Goal: Task Accomplishment & Management: Use online tool/utility

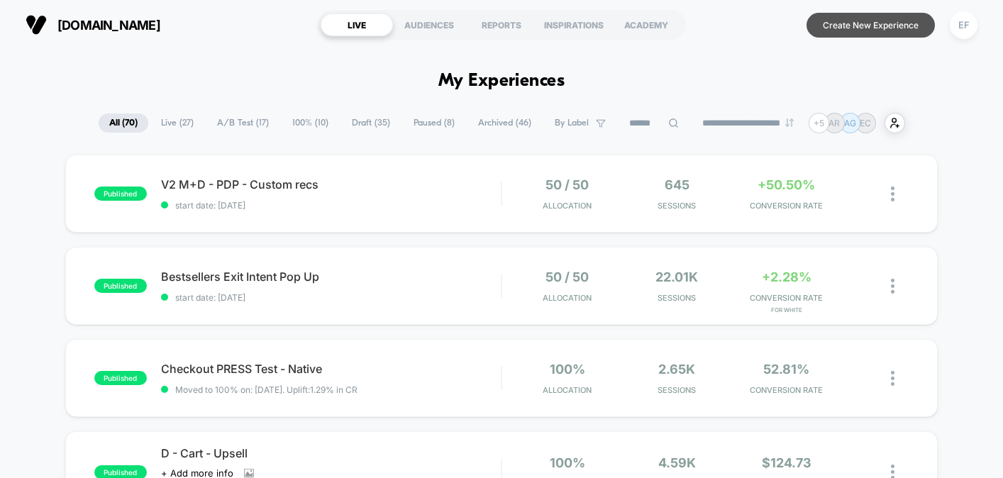
click at [857, 21] on button "Create New Experience" at bounding box center [871, 25] width 128 height 25
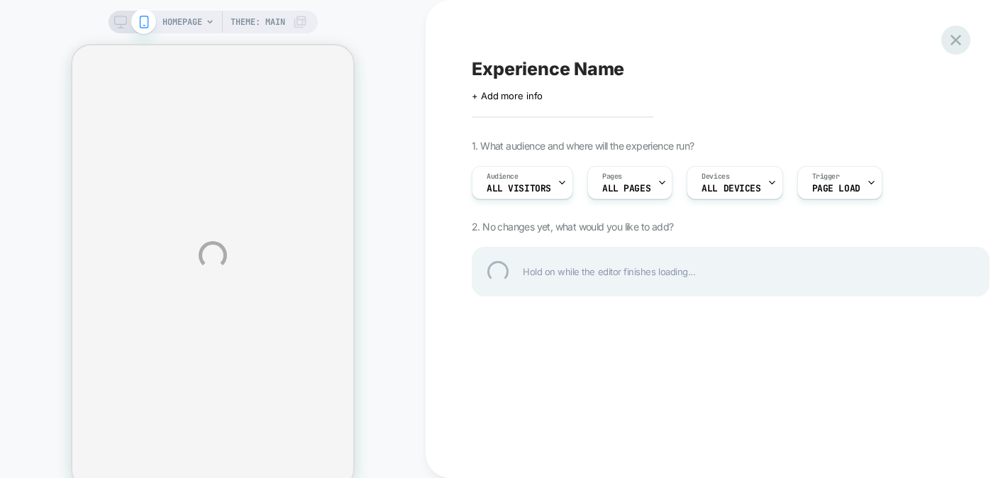
click at [948, 39] on div at bounding box center [956, 40] width 29 height 29
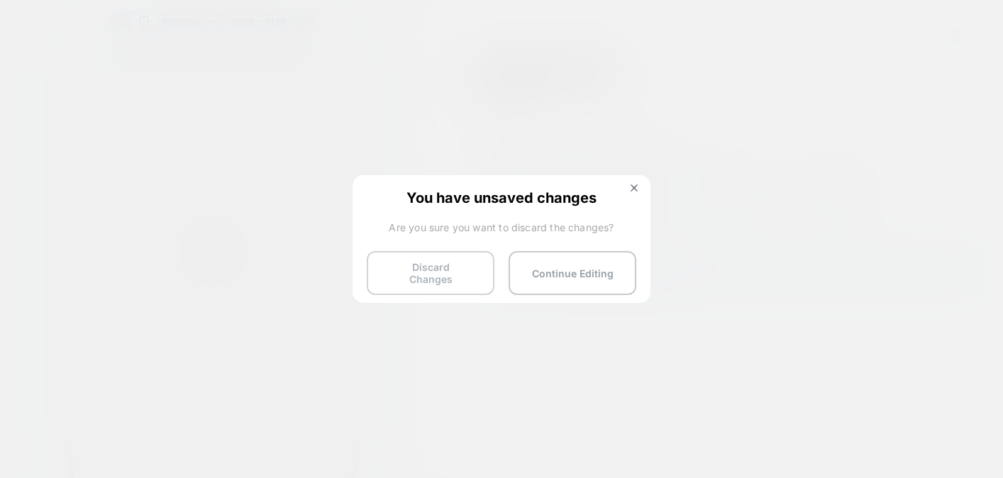
click at [400, 282] on button "Discard Changes" at bounding box center [431, 273] width 128 height 44
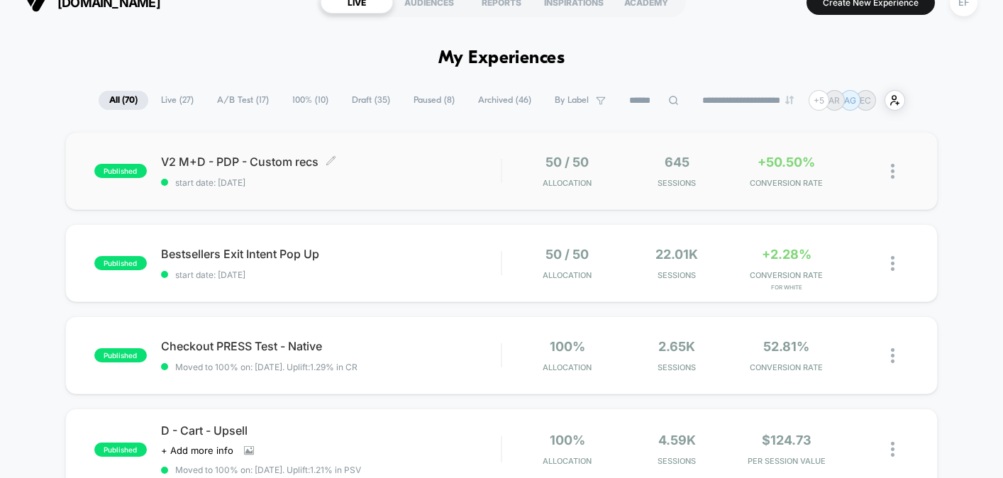
scroll to position [17, 0]
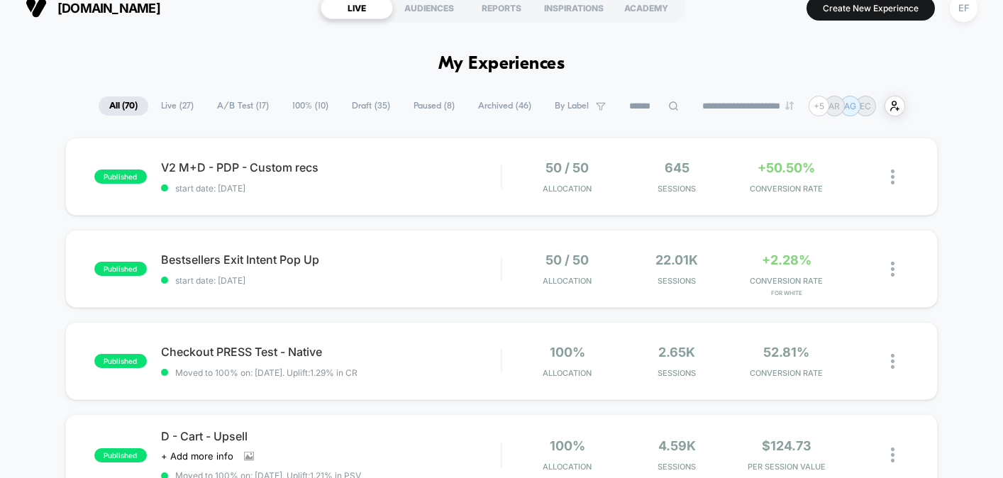
click at [231, 101] on span "A/B Test ( 17 )" at bounding box center [243, 106] width 73 height 19
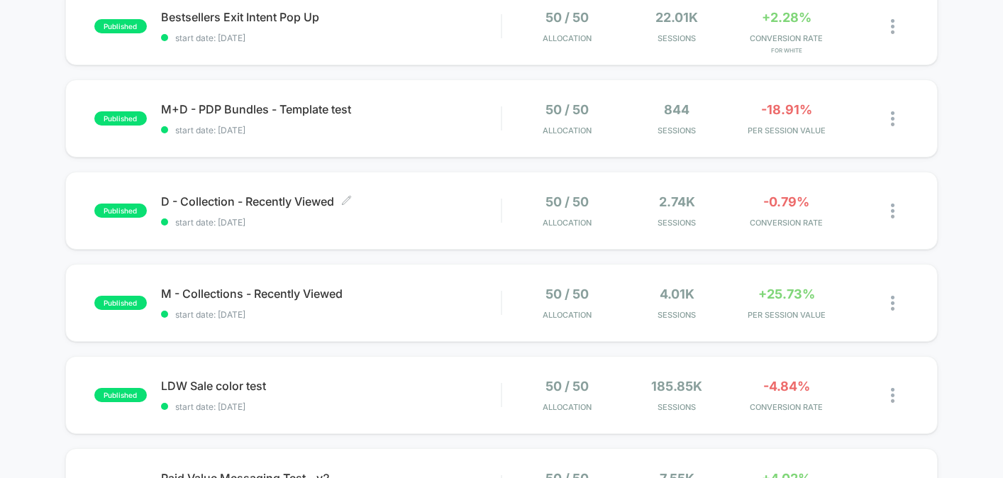
scroll to position [287, 0]
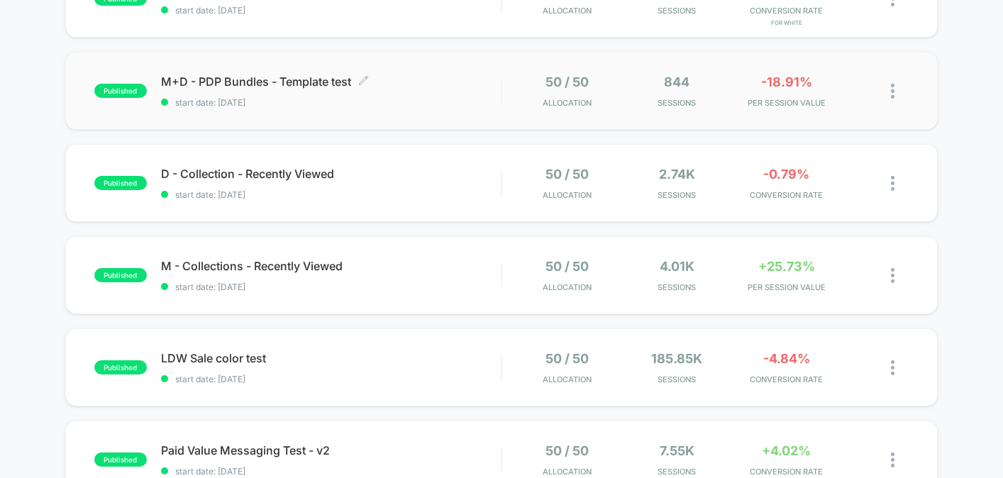
click at [416, 95] on div "M+D - PDP Bundles - Template test Click to edit experience details Click to edi…" at bounding box center [331, 91] width 340 height 33
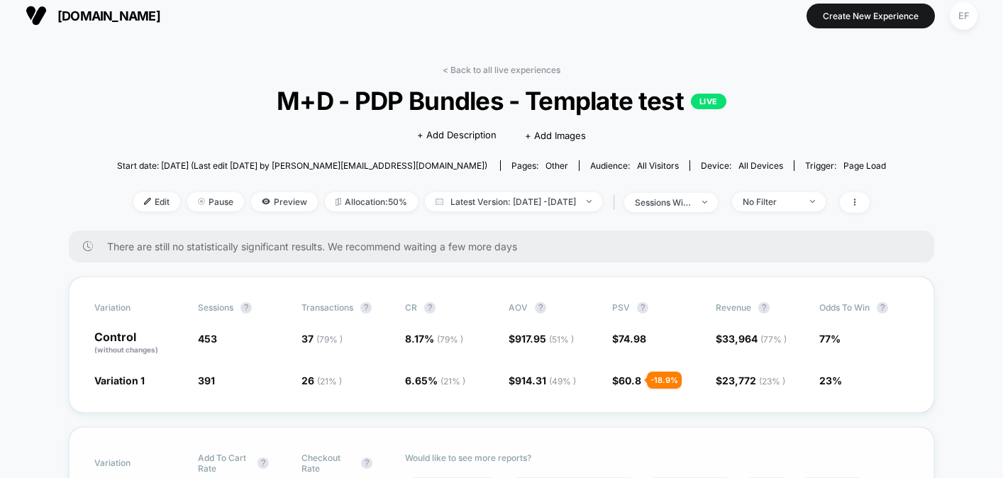
scroll to position [11, 0]
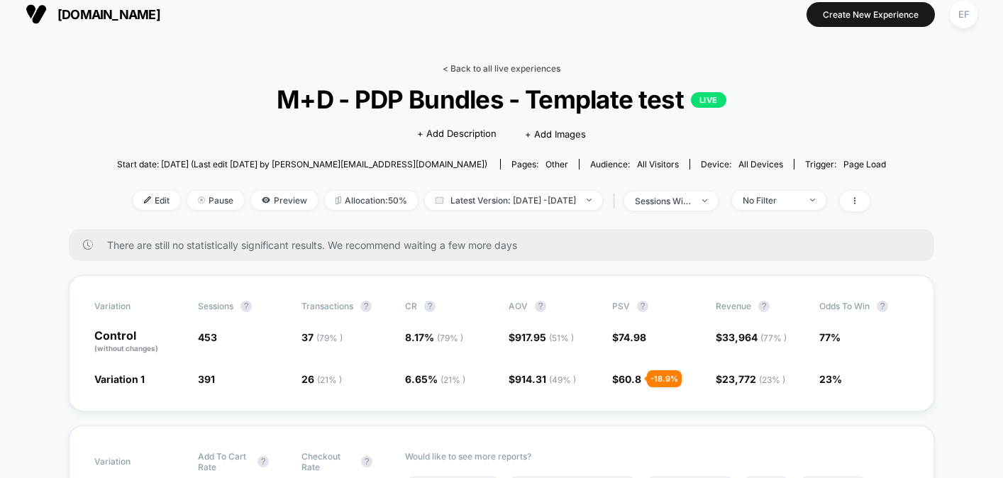
click at [498, 65] on link "< Back to all live experiences" at bounding box center [502, 68] width 118 height 11
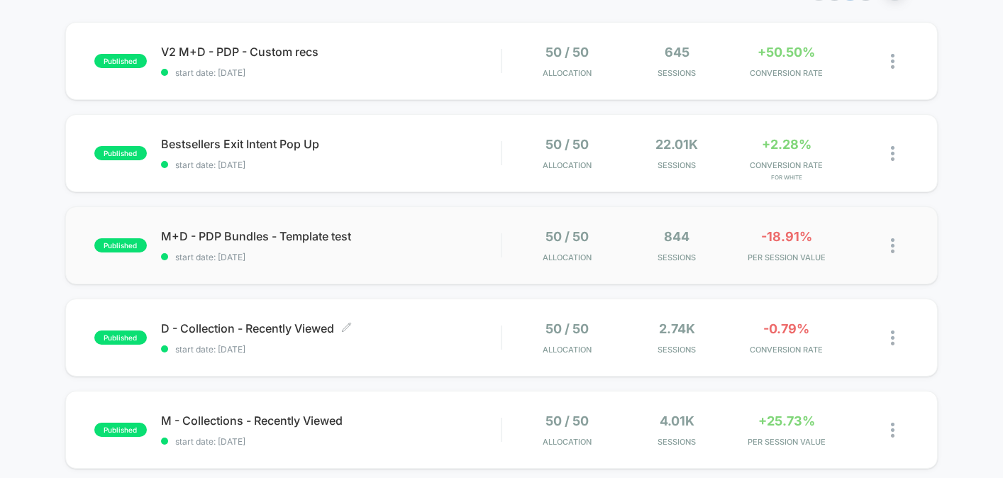
scroll to position [256, 0]
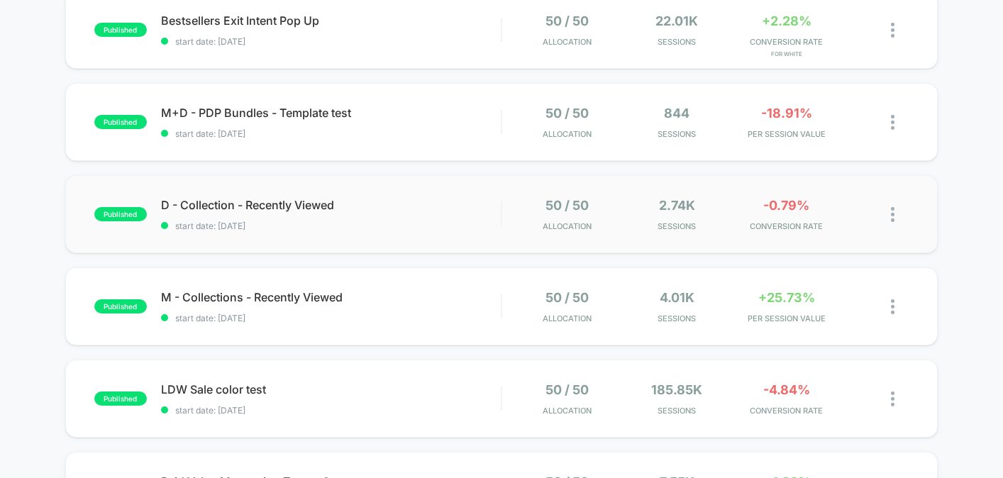
click at [893, 218] on img at bounding box center [893, 214] width 4 height 15
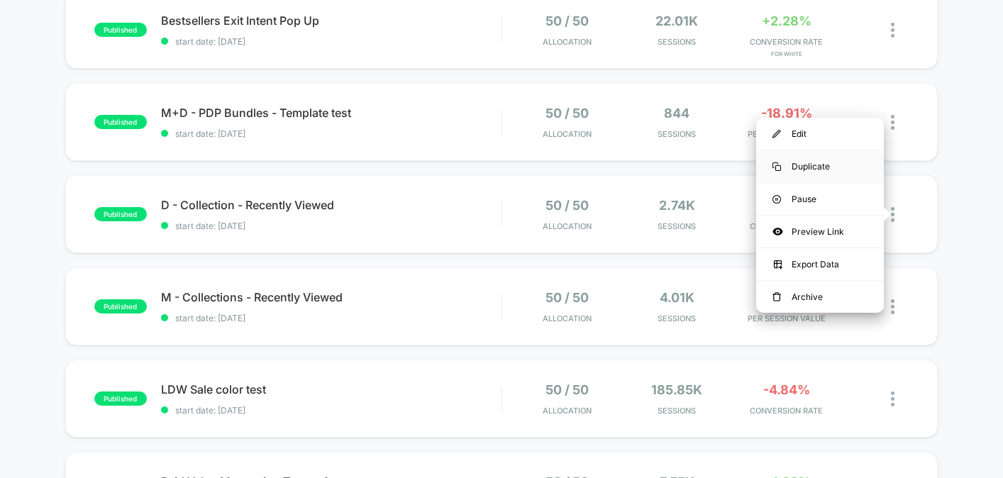
click at [829, 164] on div "Duplicate" at bounding box center [820, 166] width 128 height 32
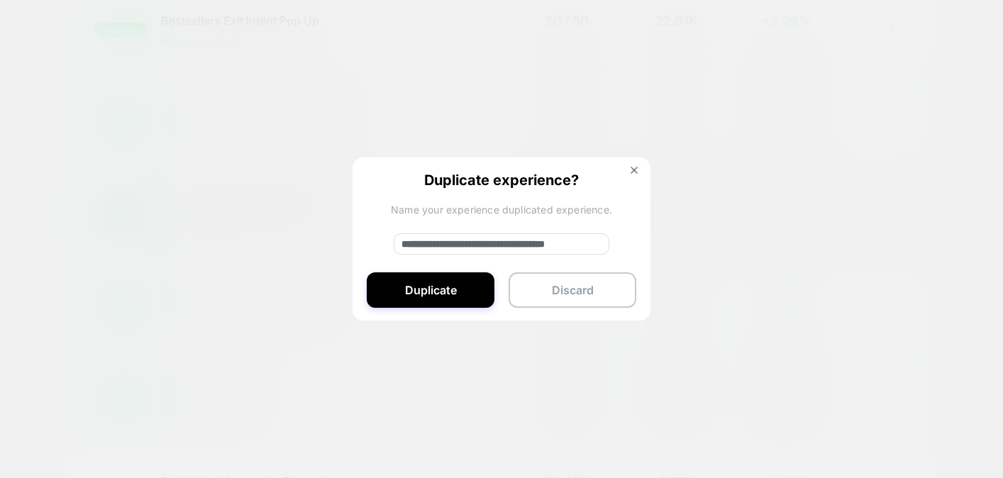
drag, startPoint x: 473, startPoint y: 243, endPoint x: 400, endPoint y: 252, distance: 73.0
click at [400, 252] on input "**********" at bounding box center [502, 243] width 216 height 21
click at [448, 242] on input "**********" at bounding box center [502, 243] width 216 height 21
drag, startPoint x: 473, startPoint y: 243, endPoint x: 400, endPoint y: 241, distance: 73.1
click at [400, 241] on input "**********" at bounding box center [502, 243] width 216 height 21
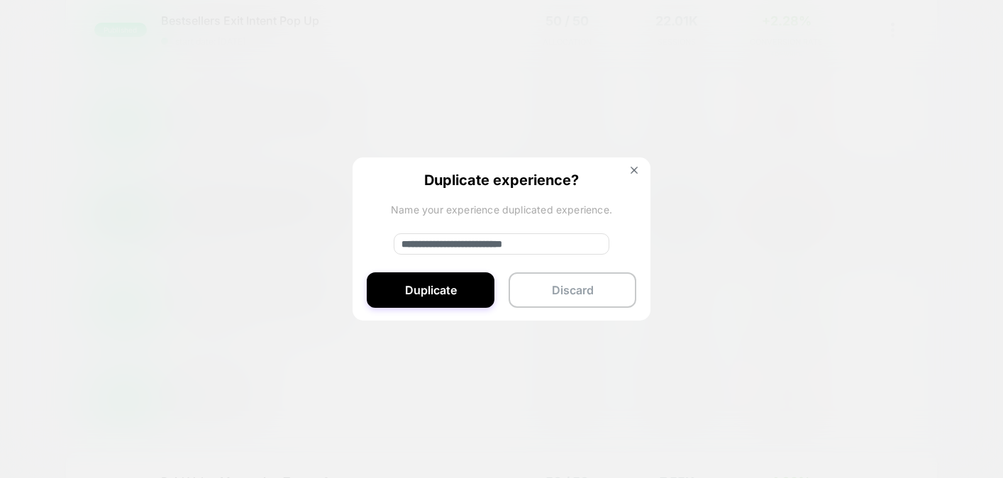
drag, startPoint x: 599, startPoint y: 241, endPoint x: 480, endPoint y: 243, distance: 119.2
click at [480, 243] on input "**********" at bounding box center [502, 243] width 216 height 21
type input "**********"
click at [426, 296] on button "Duplicate" at bounding box center [431, 289] width 128 height 35
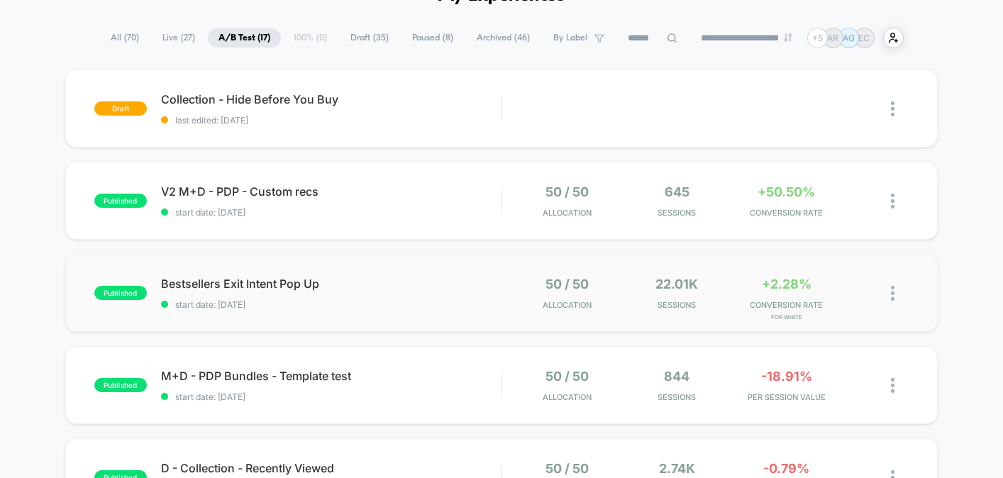
scroll to position [0, 0]
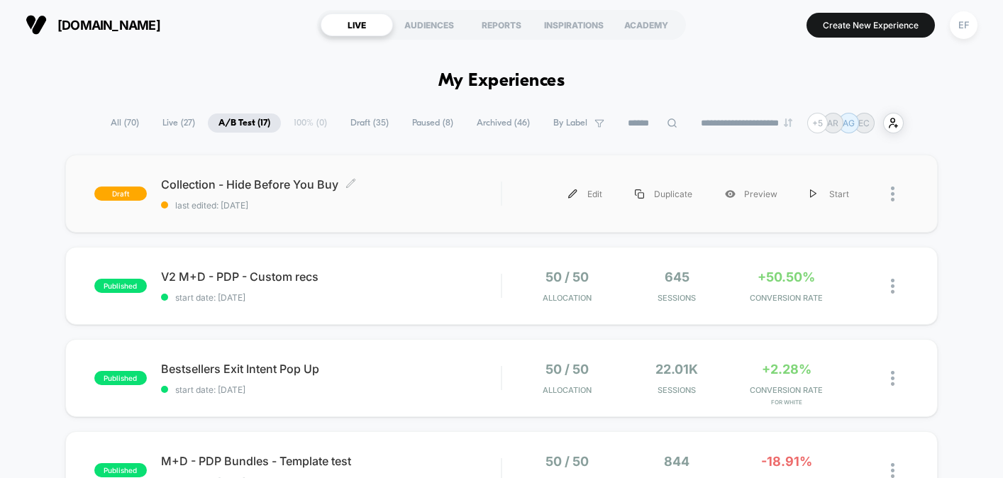
click at [420, 202] on span "last edited: 9/3/2025" at bounding box center [331, 205] width 340 height 11
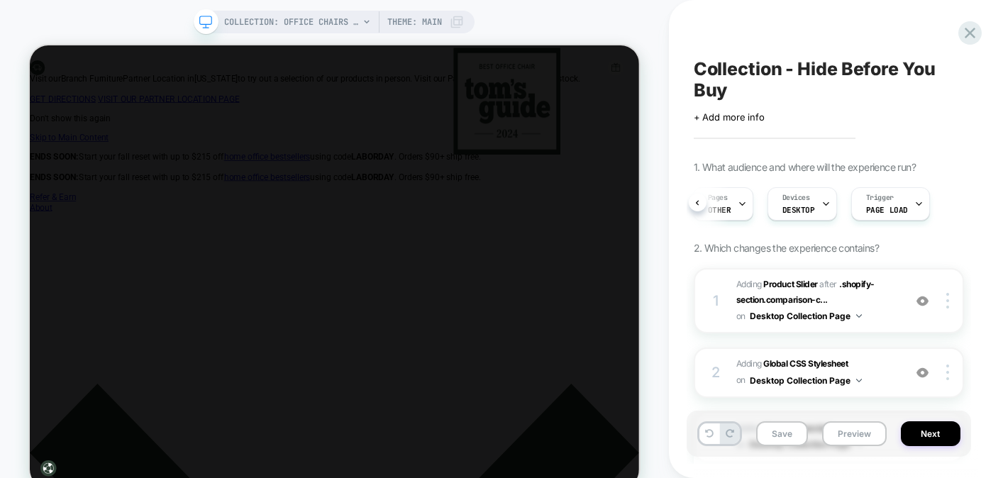
scroll to position [0, 116]
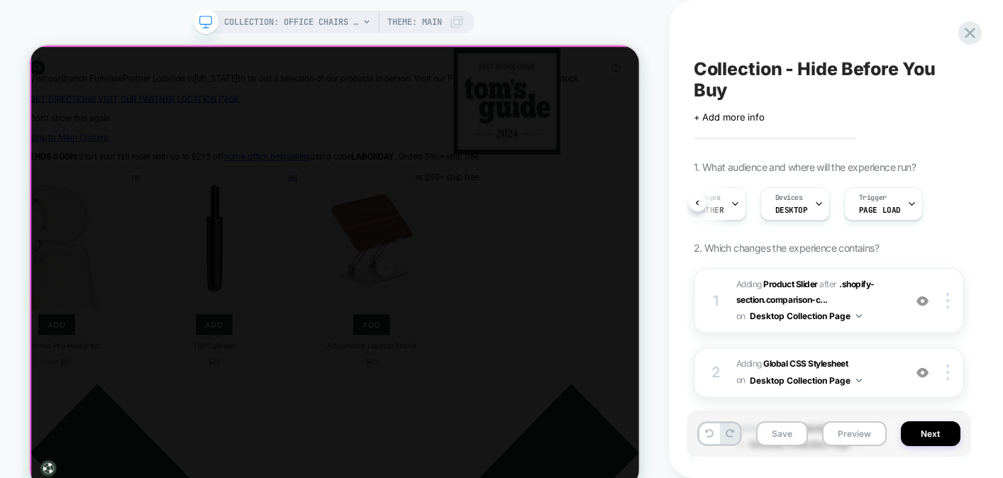
click at [441, 122] on div at bounding box center [436, 339] width 813 height 589
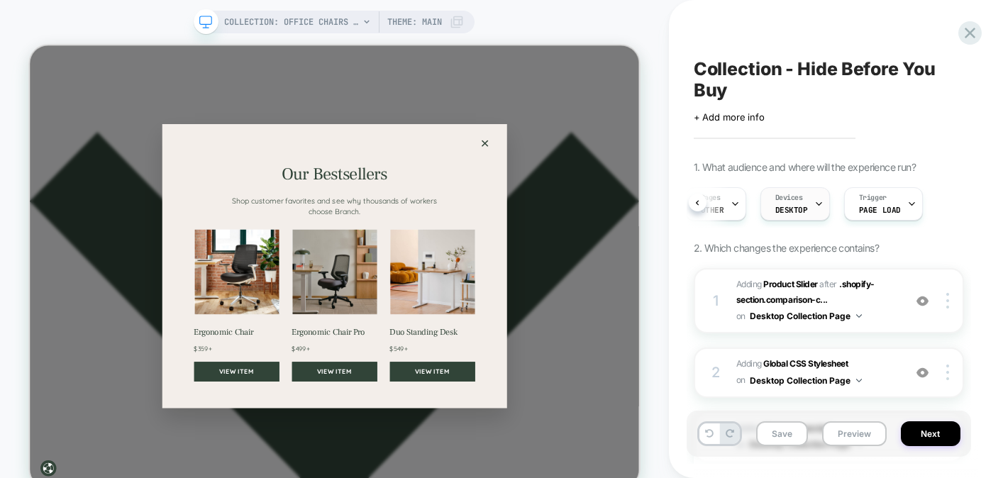
scroll to position [0, 0]
click at [800, 201] on span "Devices" at bounding box center [790, 198] width 28 height 10
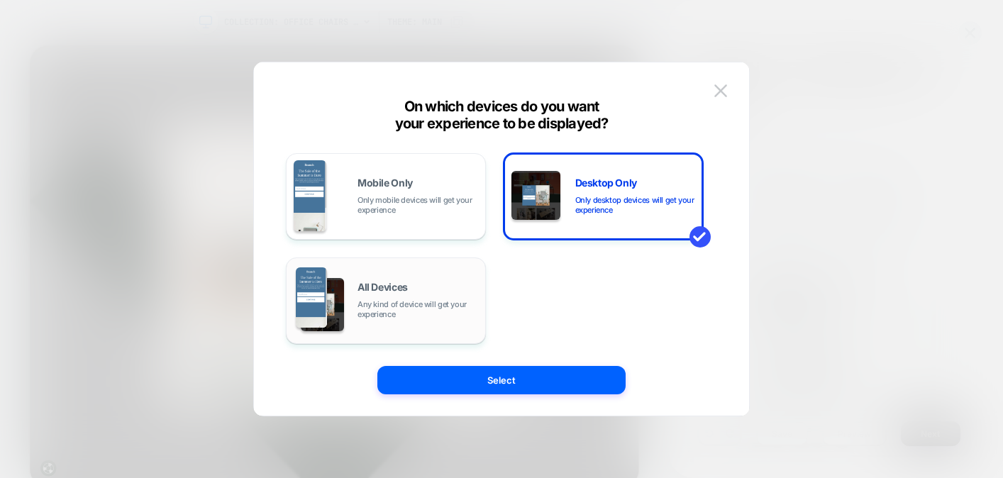
click at [421, 313] on span "Any kind of device will get your experience" at bounding box center [418, 309] width 121 height 20
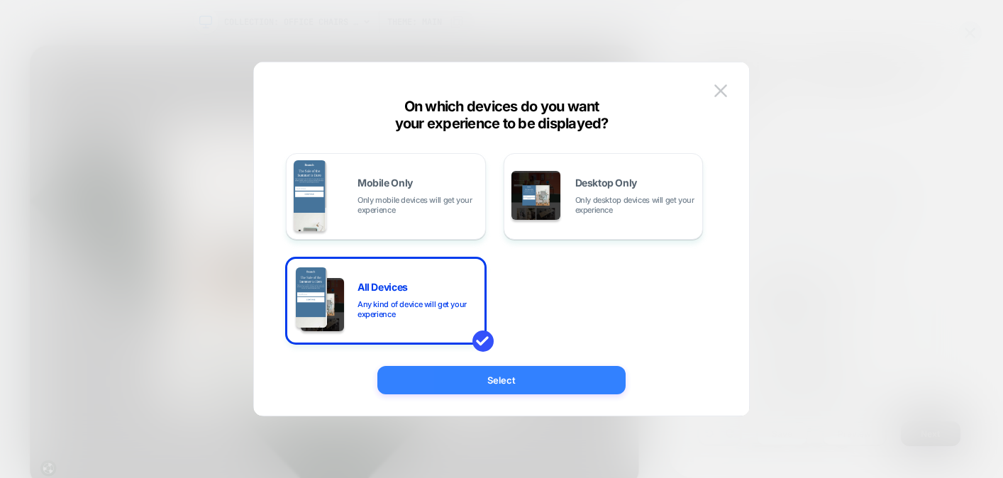
click at [490, 372] on button "Select" at bounding box center [502, 380] width 248 height 28
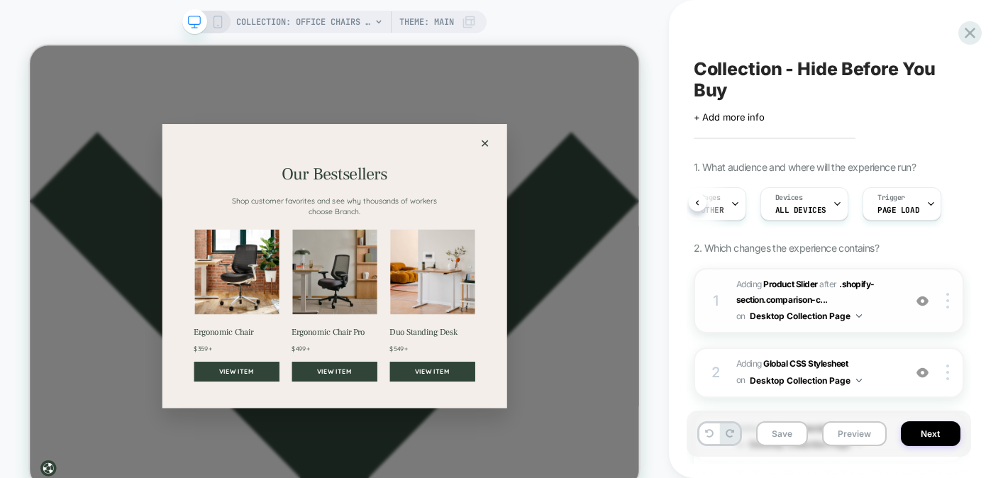
click at [845, 314] on button "Desktop Collection Page" at bounding box center [806, 316] width 112 height 18
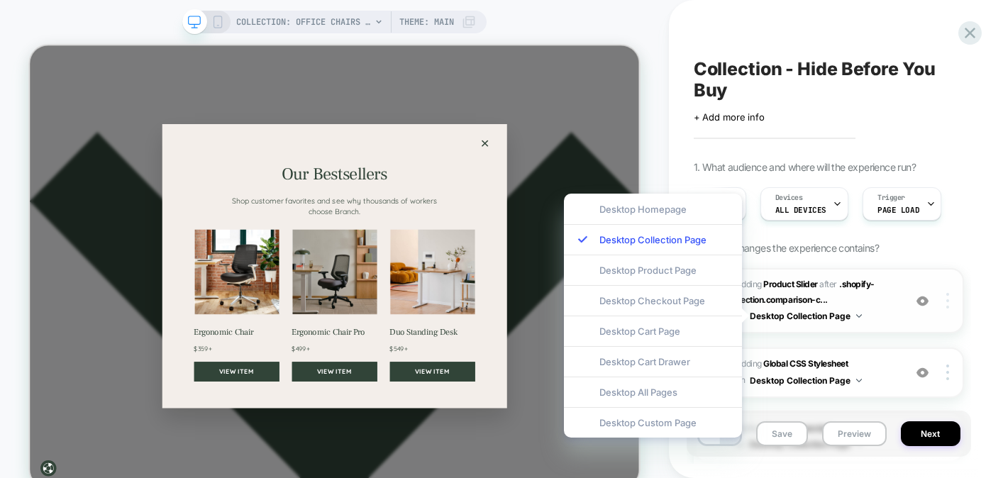
click at [947, 302] on img at bounding box center [948, 301] width 3 height 16
click at [962, 255] on div "1. What audience and where will the experience run? Audience Custom Audience Pa…" at bounding box center [829, 361] width 270 height 400
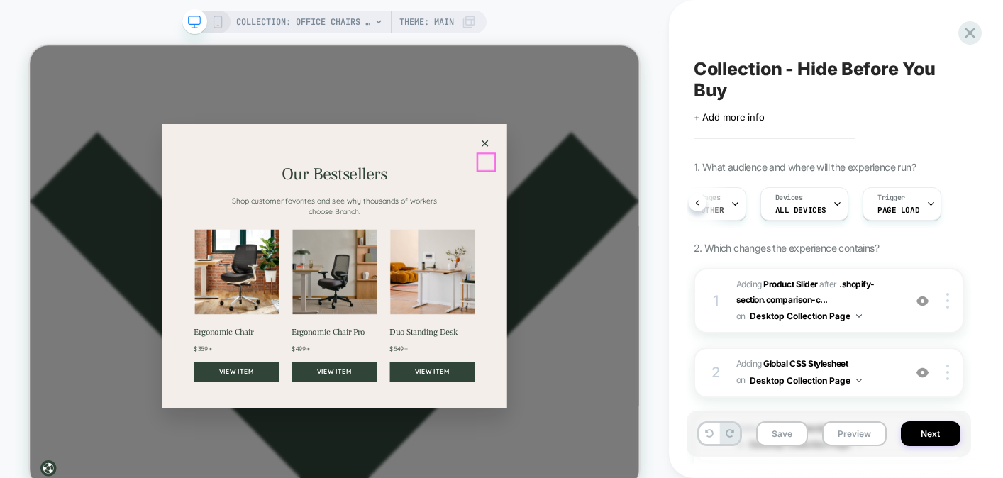
click at [642, 187] on button "×" at bounding box center [637, 176] width 23 height 23
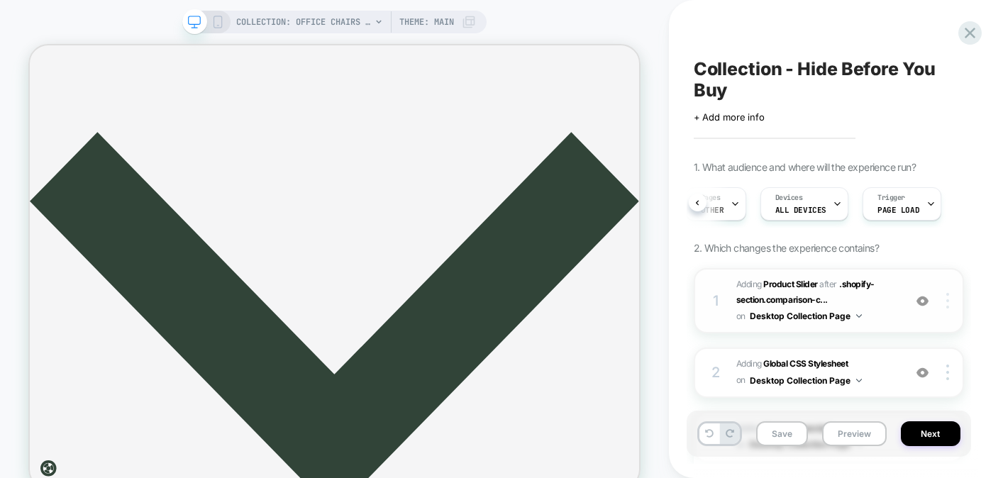
click at [944, 299] on div at bounding box center [950, 301] width 27 height 16
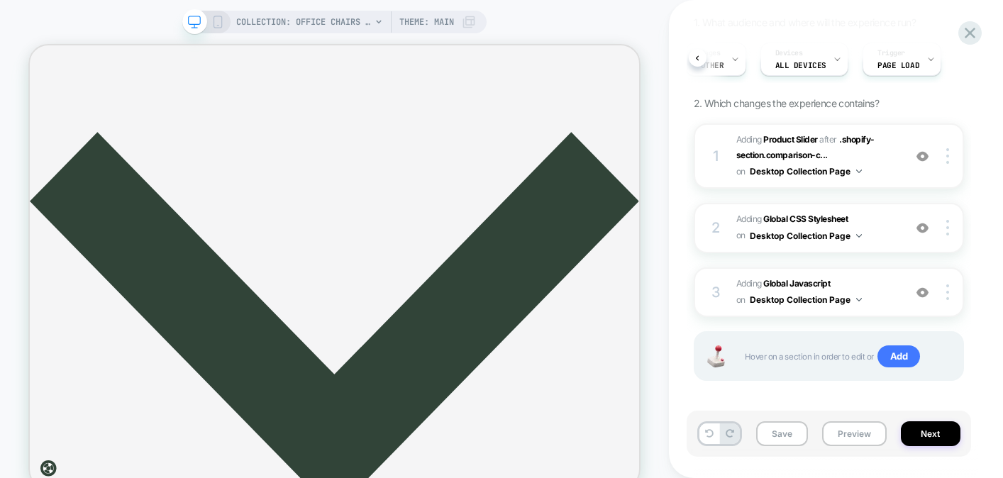
scroll to position [153, 0]
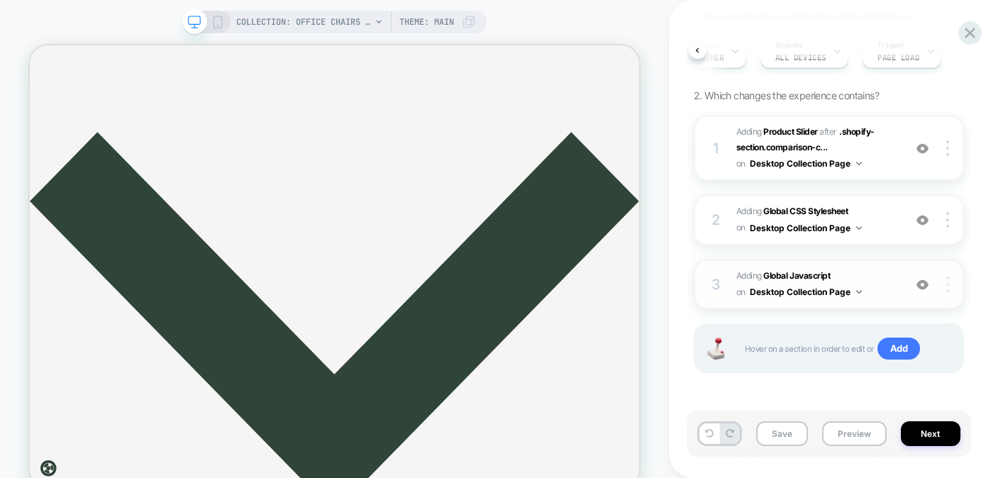
click at [947, 287] on img at bounding box center [948, 285] width 3 height 16
click at [949, 281] on img at bounding box center [948, 285] width 3 height 16
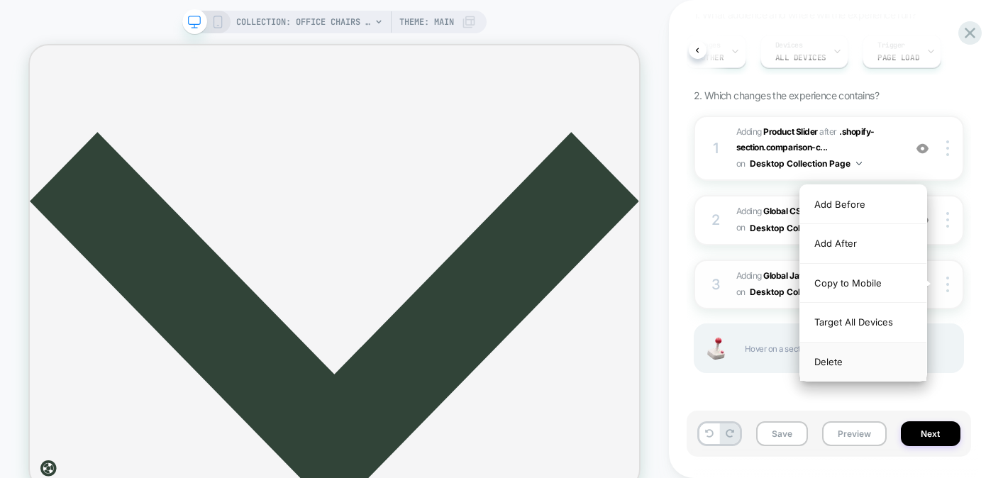
click at [860, 360] on div "Delete" at bounding box center [863, 362] width 126 height 38
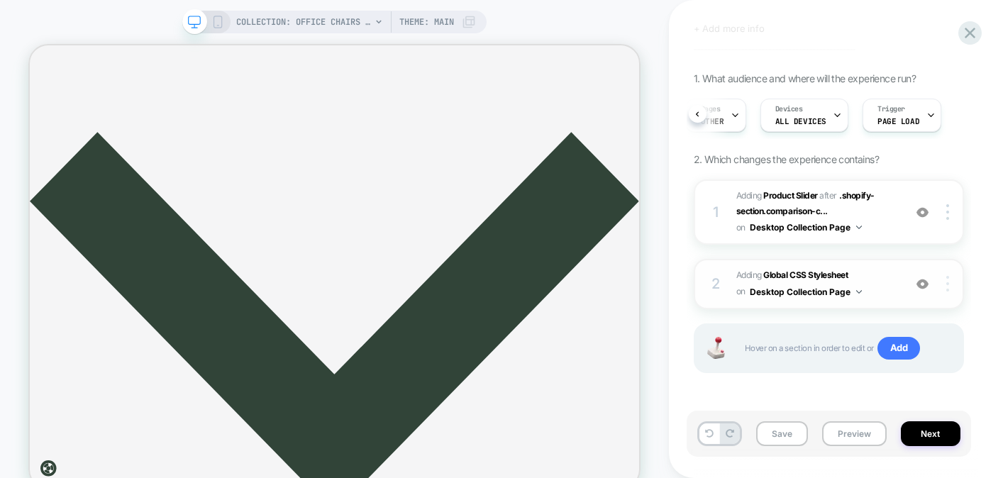
click at [948, 277] on img at bounding box center [948, 284] width 3 height 16
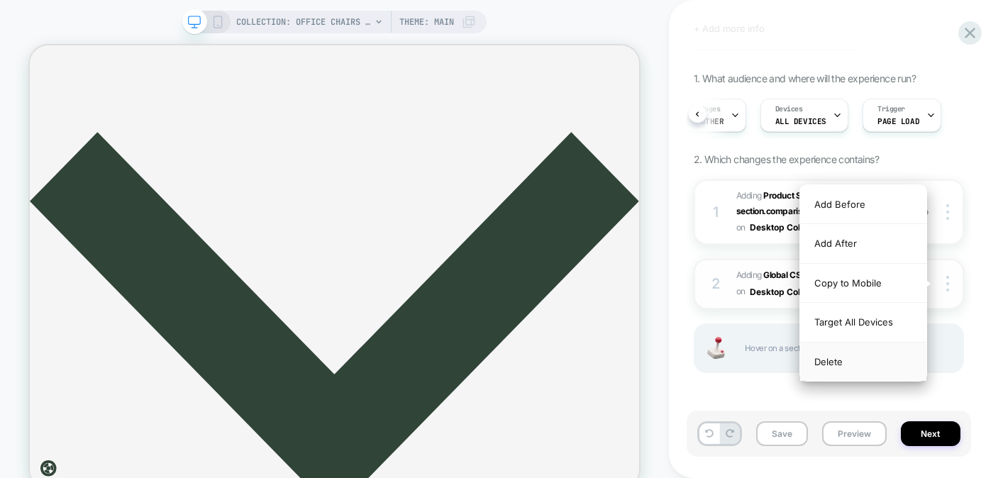
click at [847, 357] on div "Delete" at bounding box center [863, 362] width 126 height 38
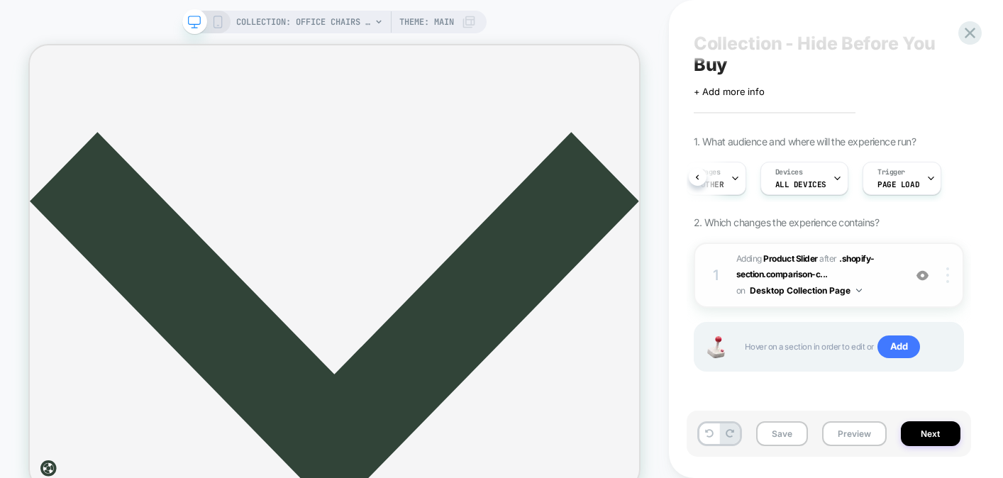
scroll to position [25, 0]
click at [947, 275] on img at bounding box center [948, 276] width 3 height 16
click at [949, 275] on div at bounding box center [950, 276] width 27 height 16
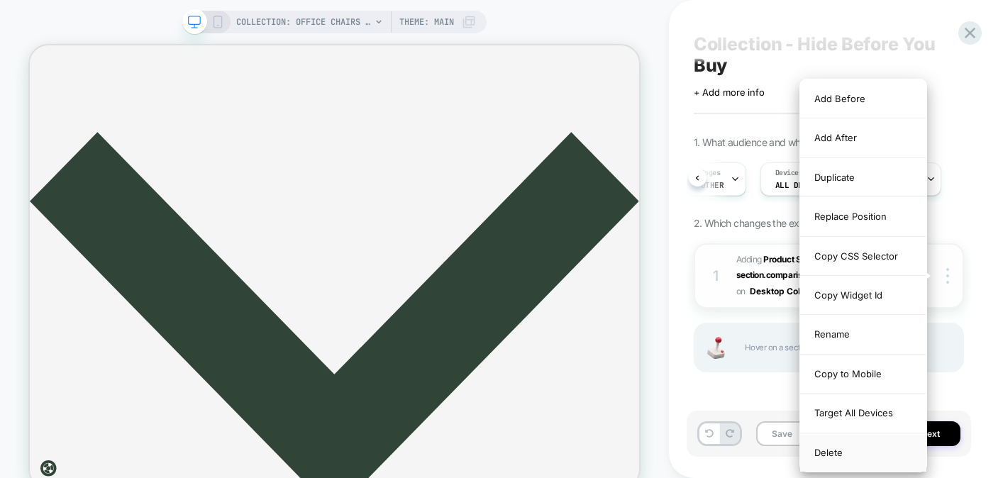
click at [836, 454] on div "Delete" at bounding box center [863, 453] width 126 height 38
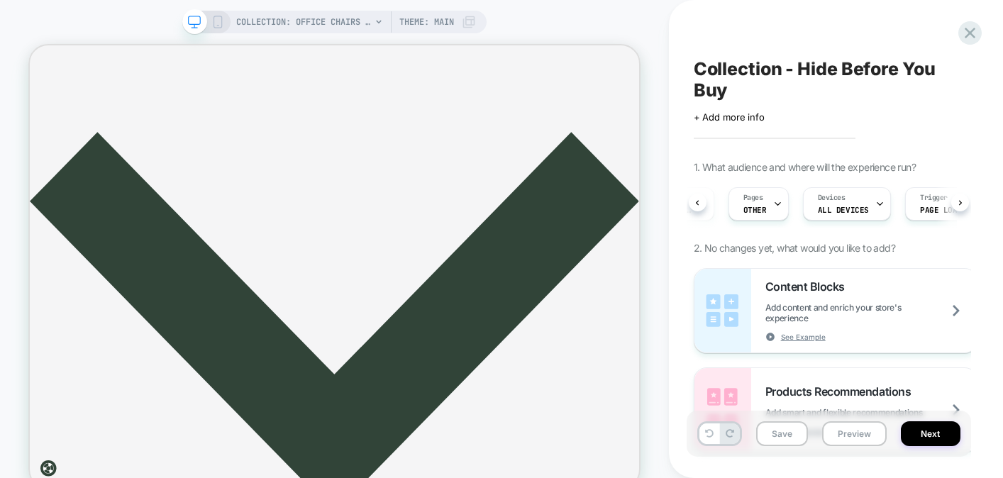
scroll to position [0, 57]
click at [766, 205] on span "OTHER" at bounding box center [770, 210] width 23 height 10
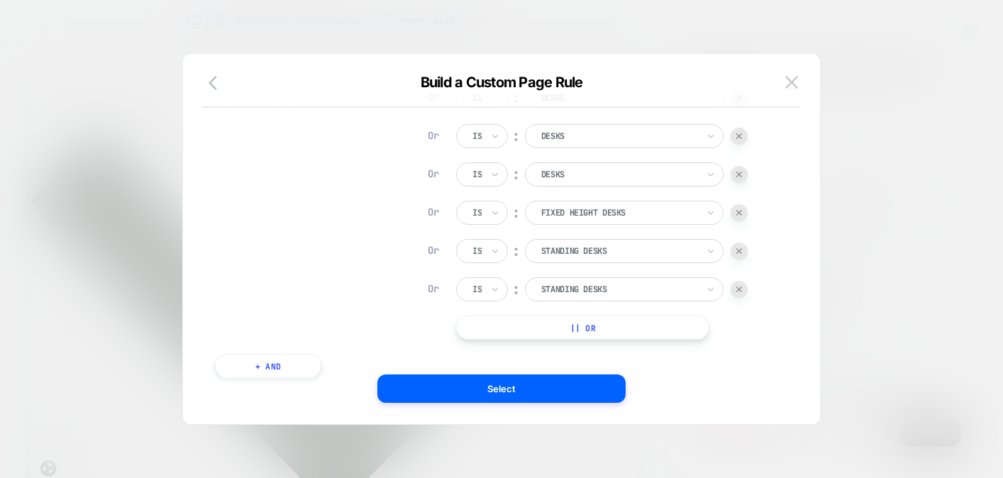
scroll to position [554, 0]
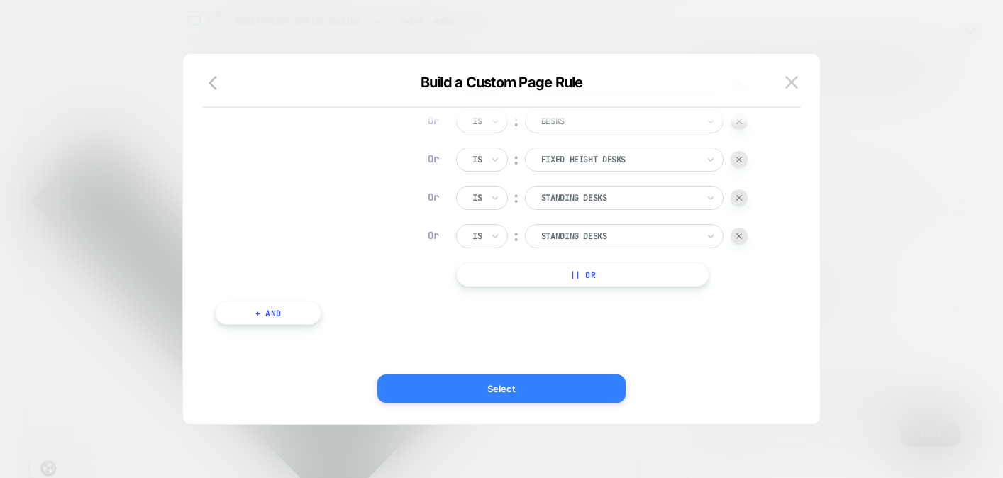
click at [534, 392] on button "Select" at bounding box center [502, 389] width 248 height 28
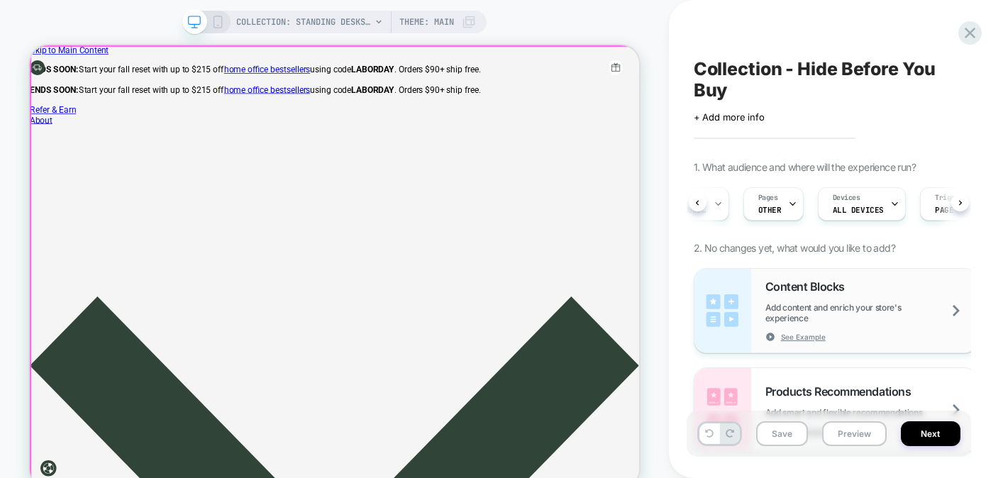
scroll to position [0, 55]
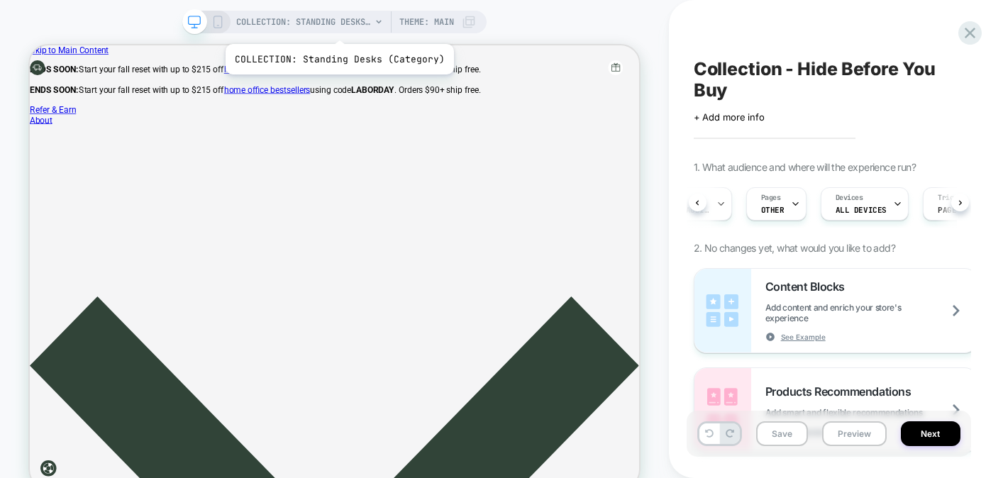
click at [339, 23] on span "COLLECTION: Standing Desks (Category)" at bounding box center [303, 22] width 135 height 23
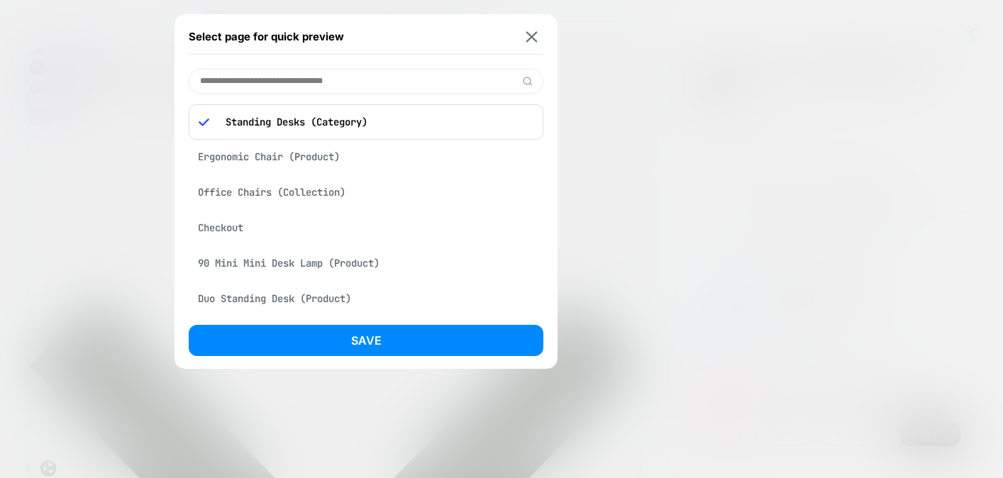
click at [307, 192] on div "Office Chairs (Collection)" at bounding box center [366, 192] width 355 height 27
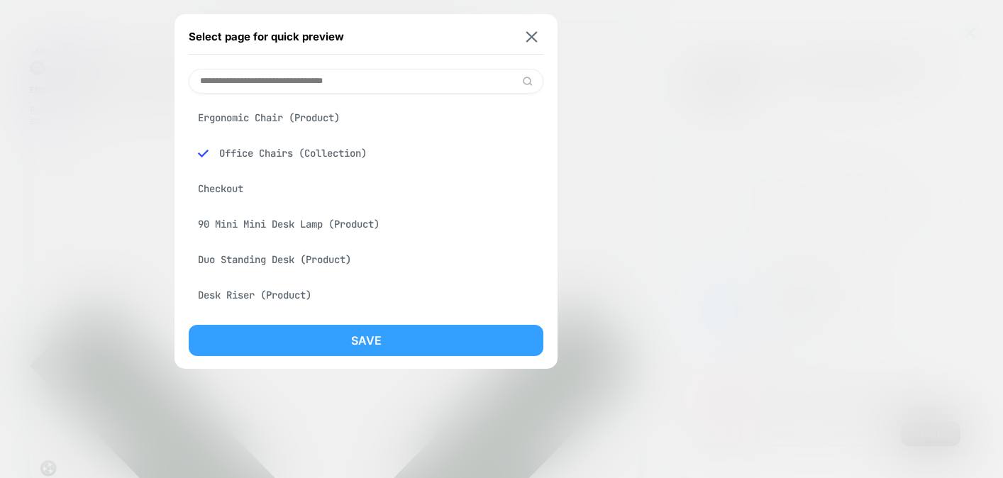
click at [331, 333] on button "Save" at bounding box center [366, 340] width 355 height 31
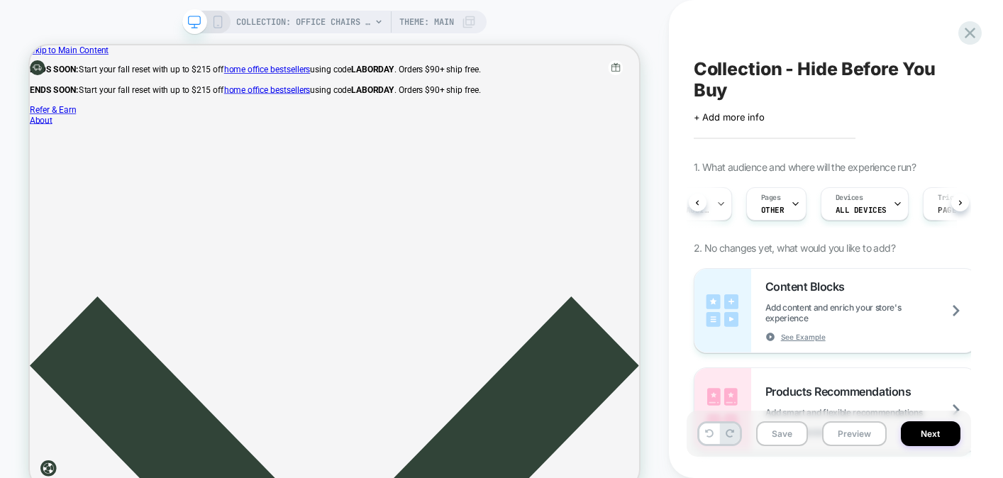
scroll to position [0, 56]
click at [777, 428] on button "Save" at bounding box center [782, 434] width 52 height 25
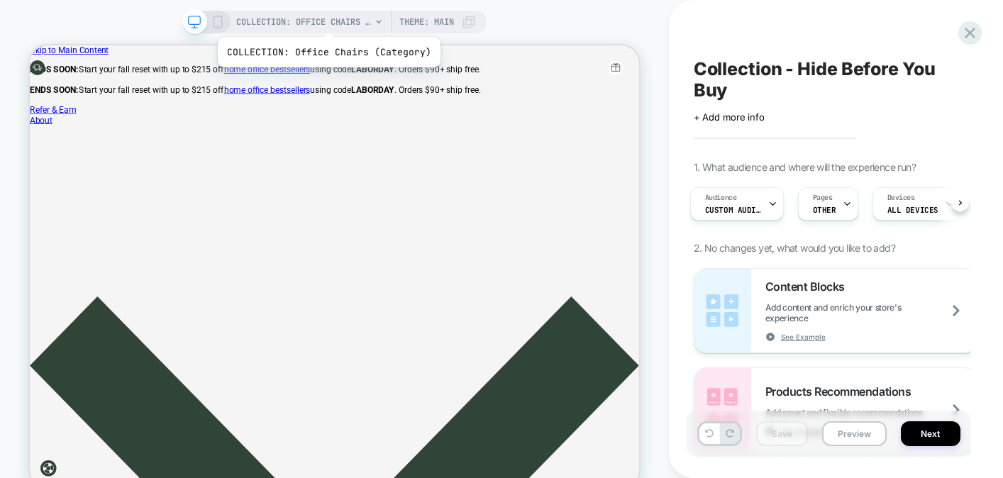
click at [326, 19] on span "COLLECTION: Office Chairs (Category)" at bounding box center [303, 22] width 135 height 23
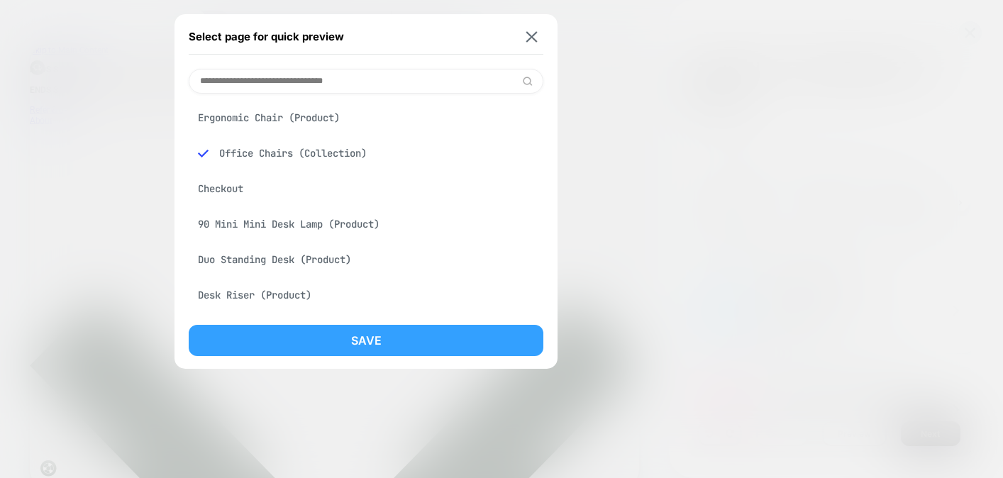
click at [339, 345] on button "Save" at bounding box center [366, 340] width 355 height 31
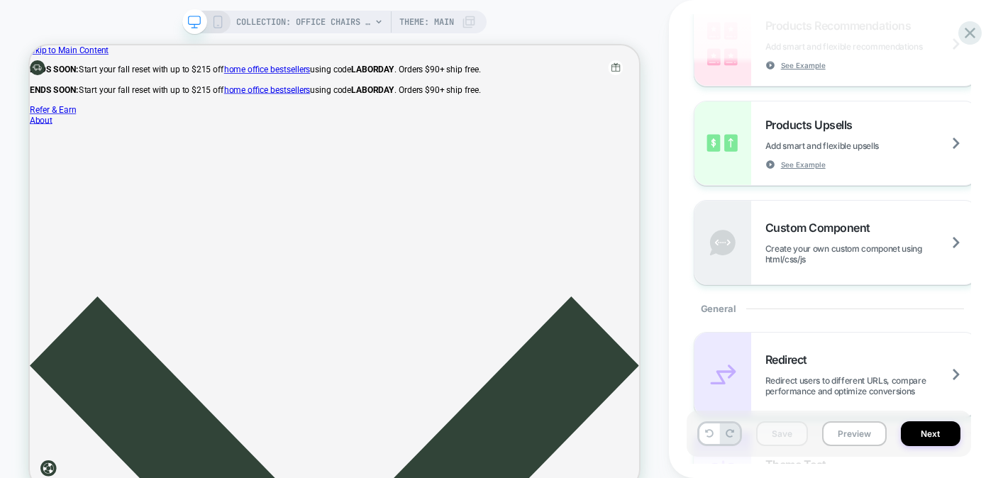
scroll to position [0, 0]
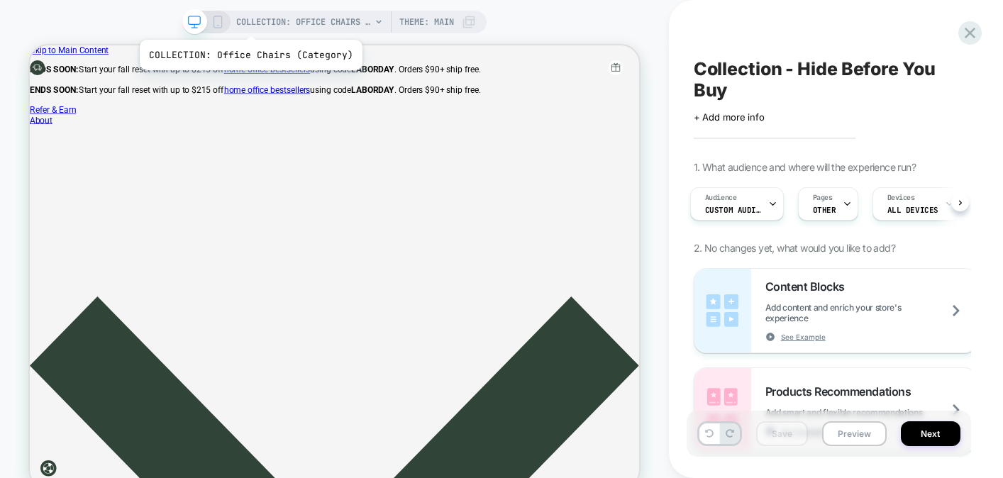
click at [248, 22] on span "COLLECTION: Office Chairs (Category)" at bounding box center [303, 22] width 135 height 23
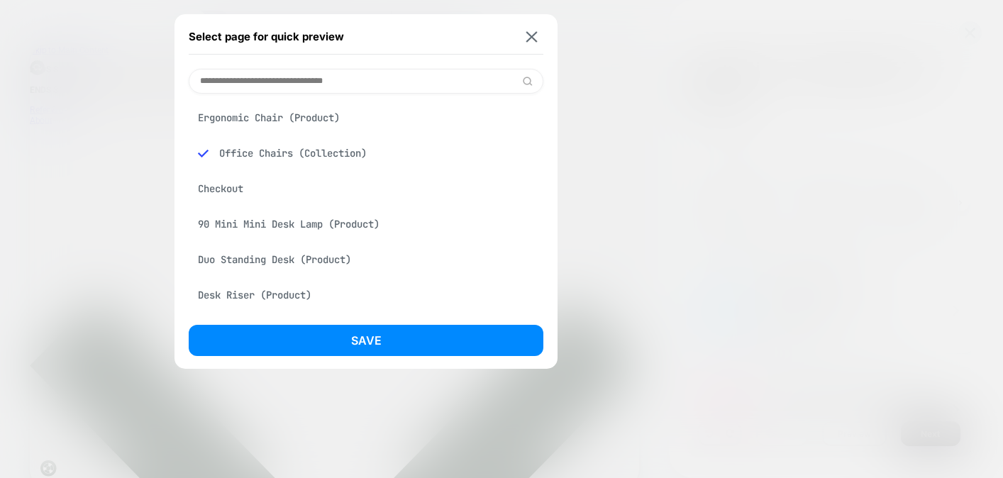
click at [532, 43] on div "Select page for quick preview" at bounding box center [366, 36] width 355 height 35
click at [533, 35] on img at bounding box center [532, 36] width 11 height 11
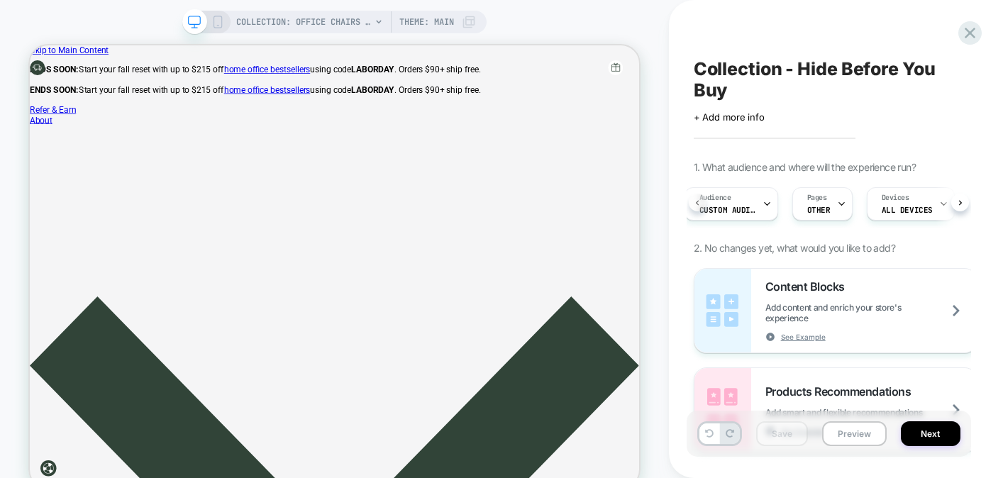
scroll to position [0, 1]
click at [766, 211] on div "Audience Custom Audience" at bounding box center [736, 204] width 85 height 32
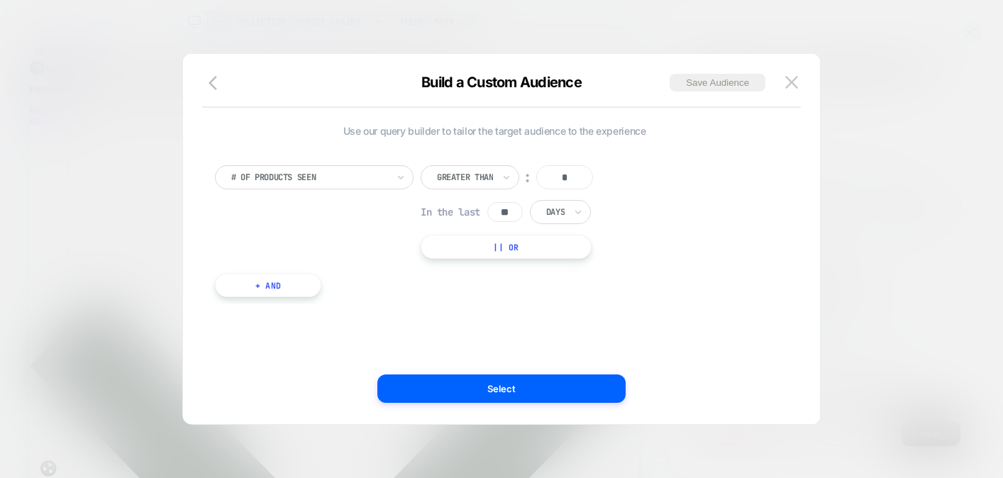
click at [326, 174] on div at bounding box center [309, 177] width 156 height 13
click at [211, 81] on icon "button" at bounding box center [213, 83] width 9 height 14
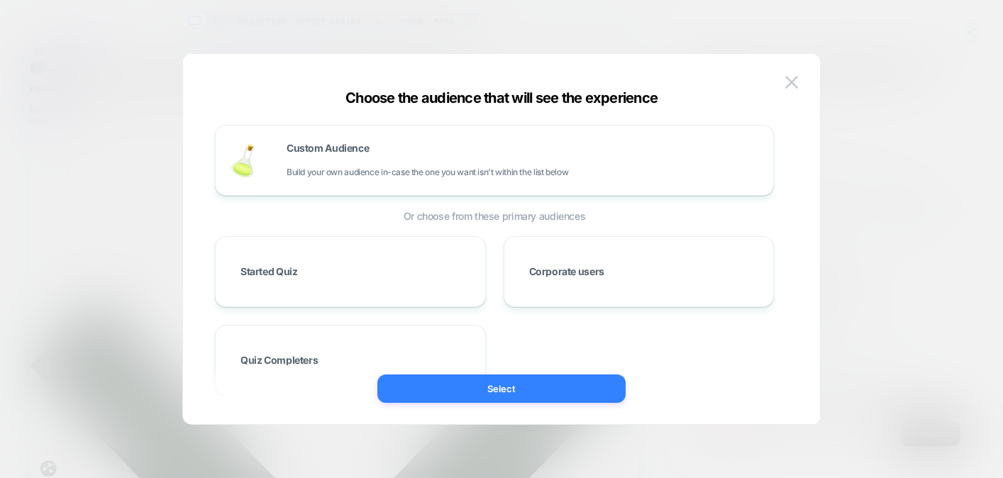
click at [438, 380] on button "Select" at bounding box center [502, 389] width 248 height 28
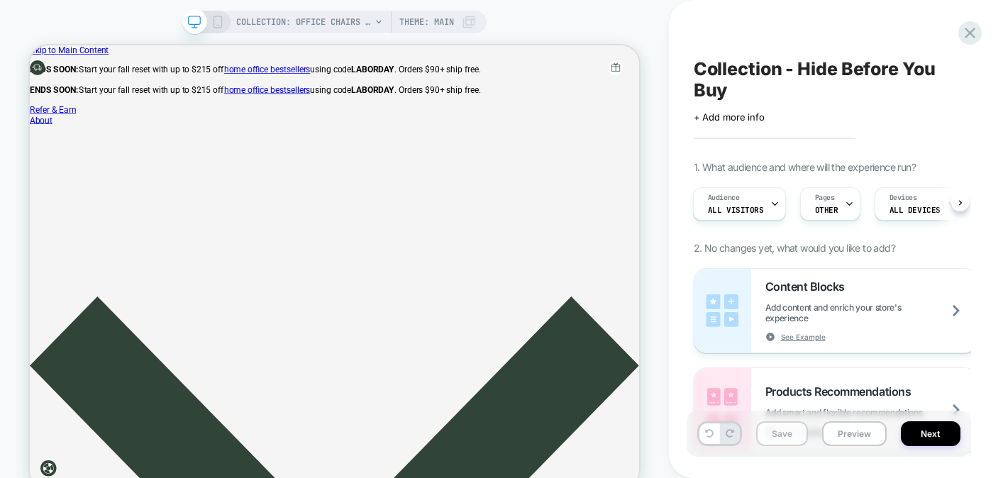
click at [782, 437] on button "Save" at bounding box center [782, 434] width 52 height 25
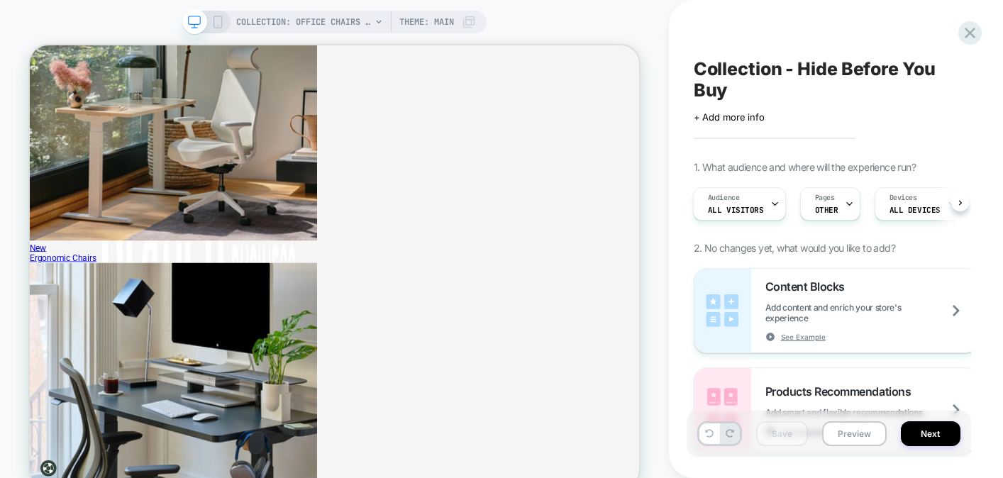
scroll to position [2767, 0]
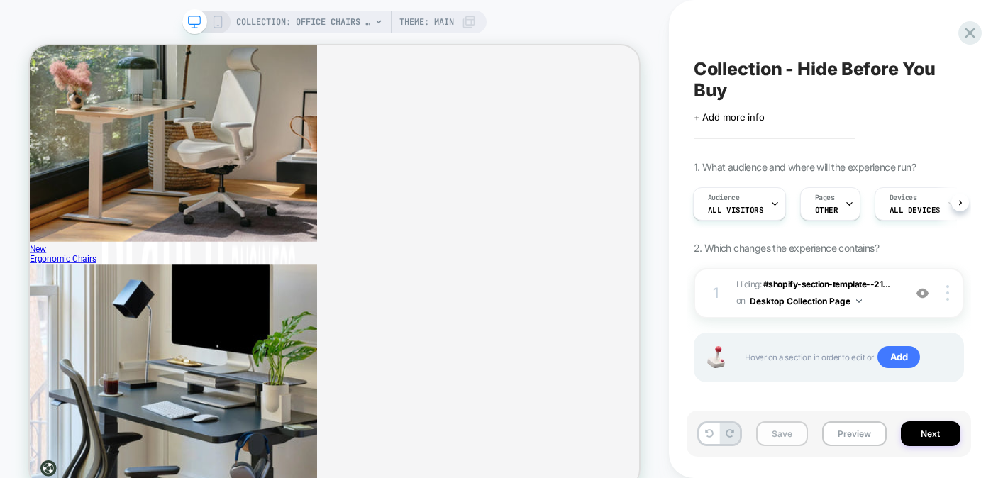
click at [781, 441] on button "Save" at bounding box center [782, 434] width 52 height 25
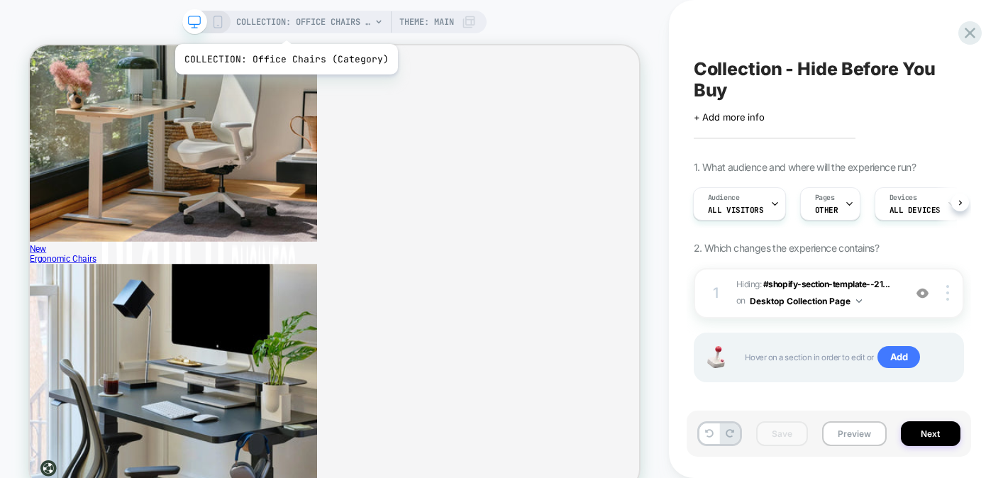
click at [282, 26] on span "COLLECTION: Office Chairs (Category)" at bounding box center [303, 22] width 135 height 23
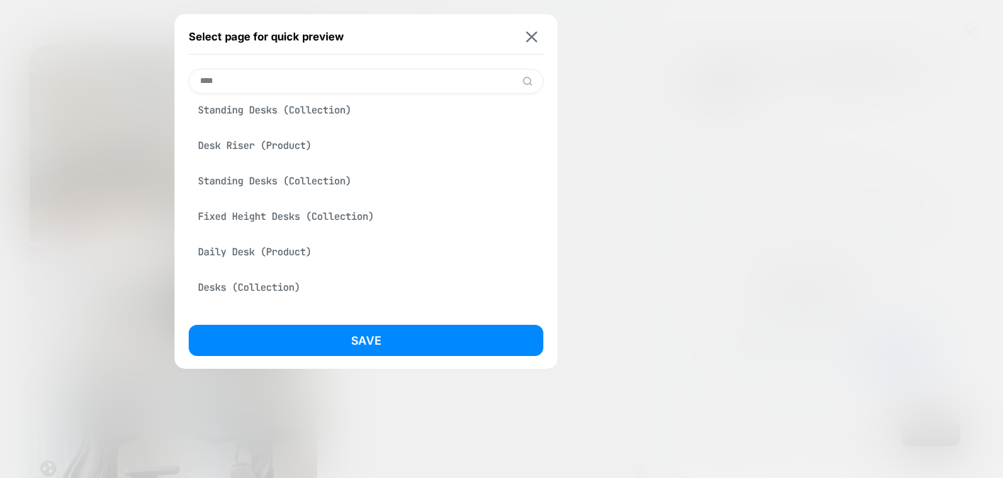
scroll to position [83, 0]
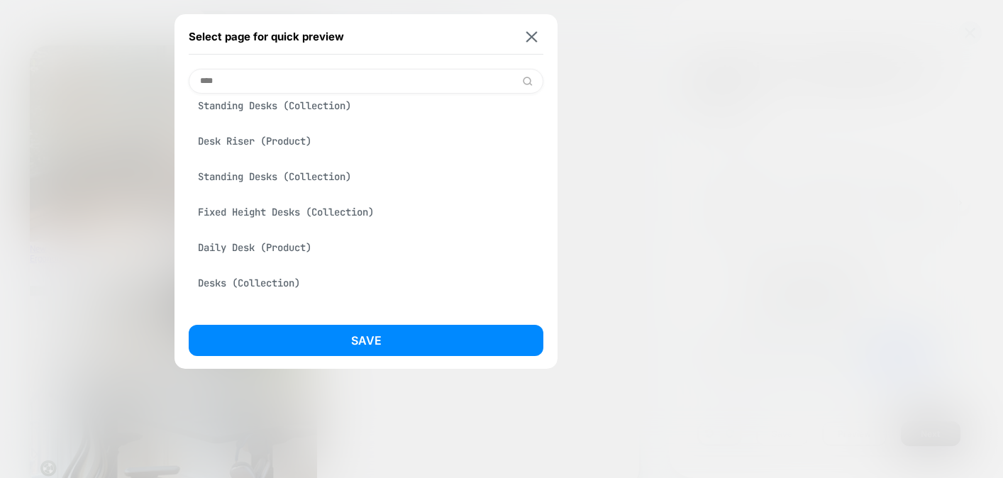
type input "****"
click at [249, 179] on div "Standing Desks (Collection)" at bounding box center [366, 176] width 355 height 27
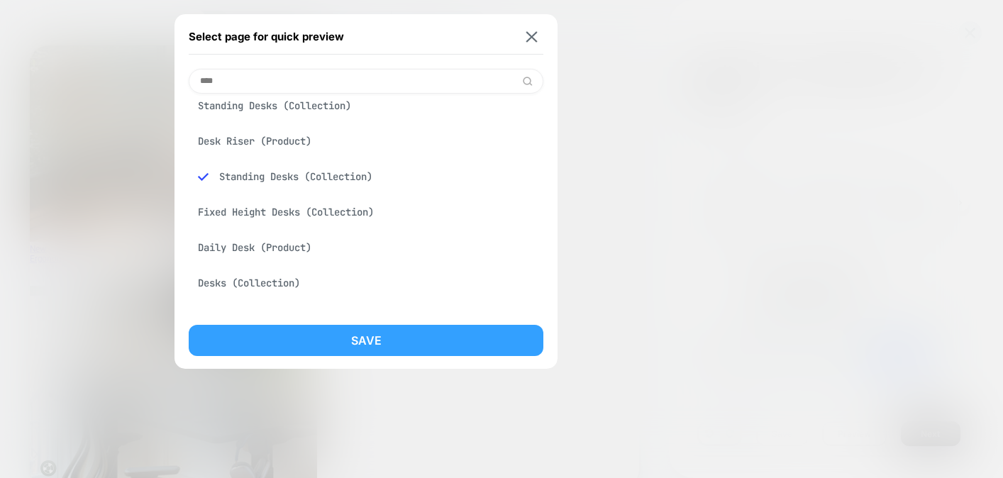
click at [266, 346] on button "Save" at bounding box center [366, 340] width 355 height 31
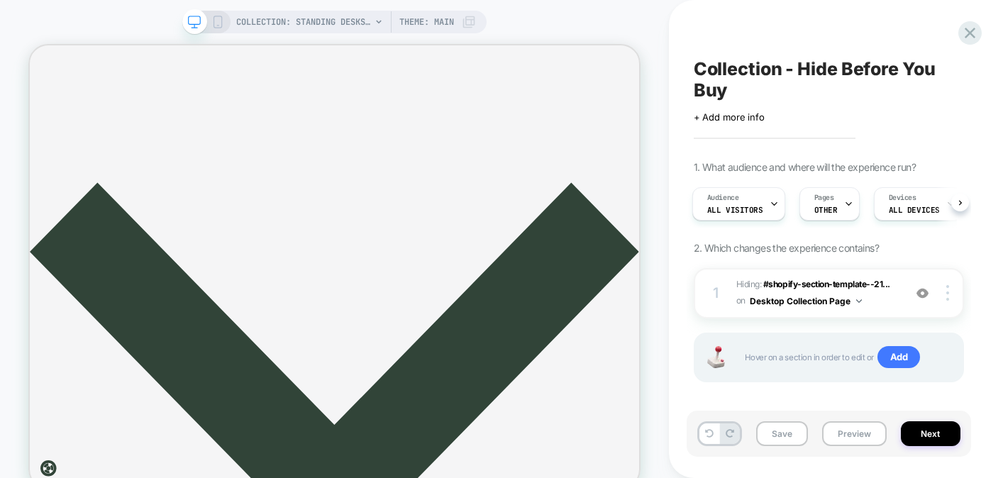
scroll to position [0, 0]
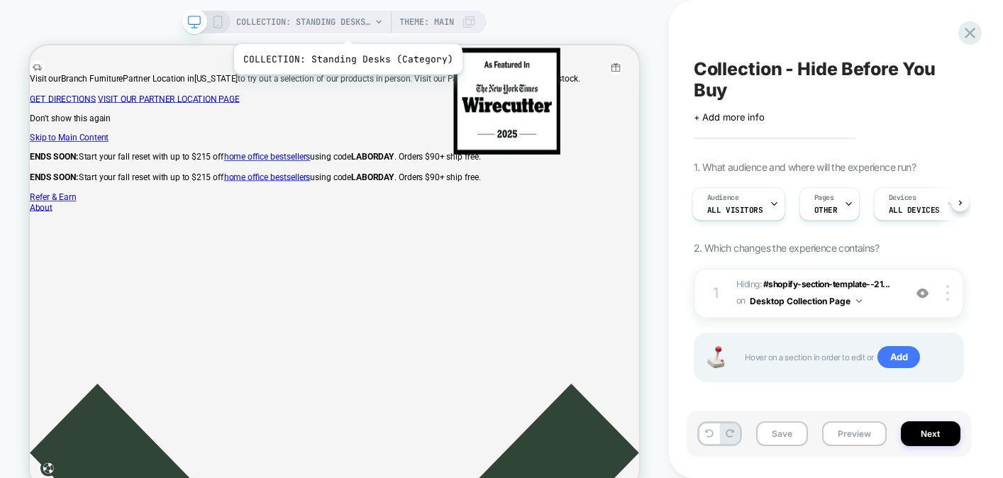
click at [346, 26] on span "COLLECTION: Standing Desks (Category)" at bounding box center [303, 22] width 135 height 23
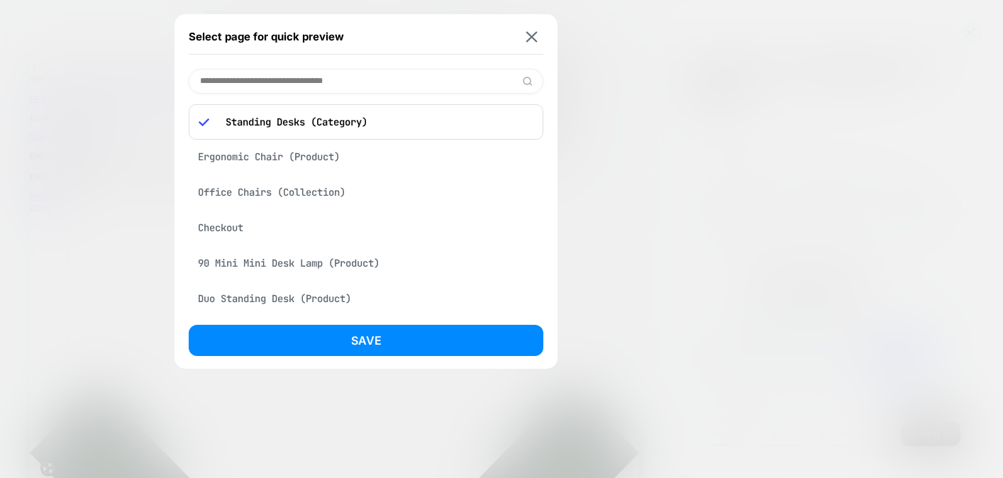
click at [318, 84] on input at bounding box center [366, 81] width 355 height 25
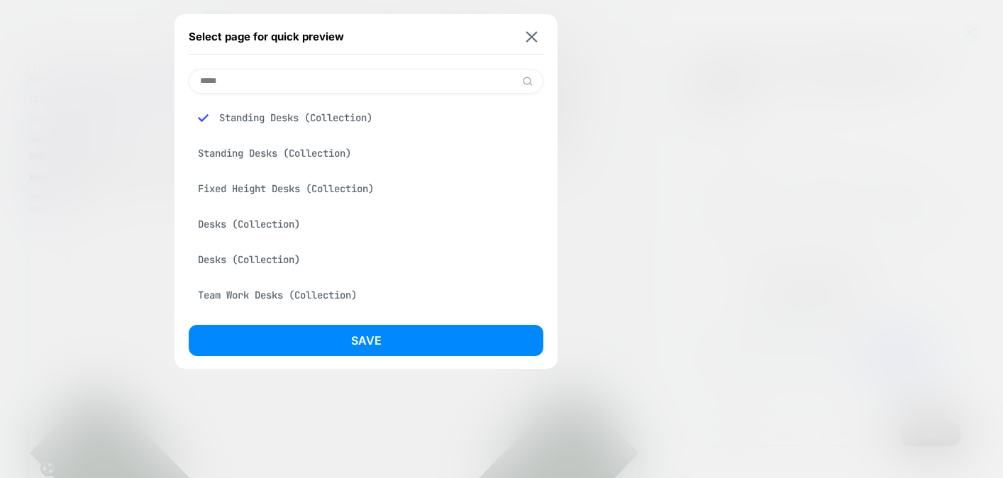
type input "*****"
click at [274, 236] on div "Desks (Collection)" at bounding box center [366, 224] width 355 height 27
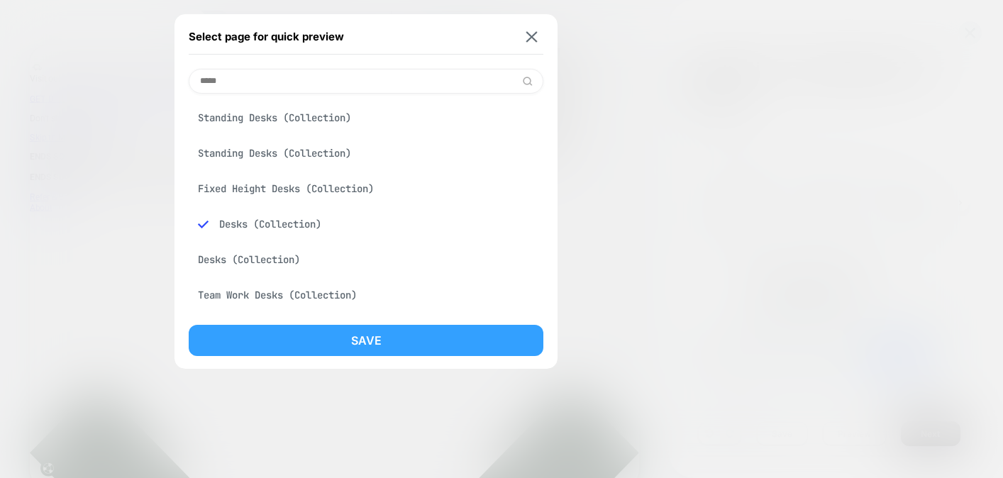
click at [288, 349] on button "Save" at bounding box center [366, 340] width 355 height 31
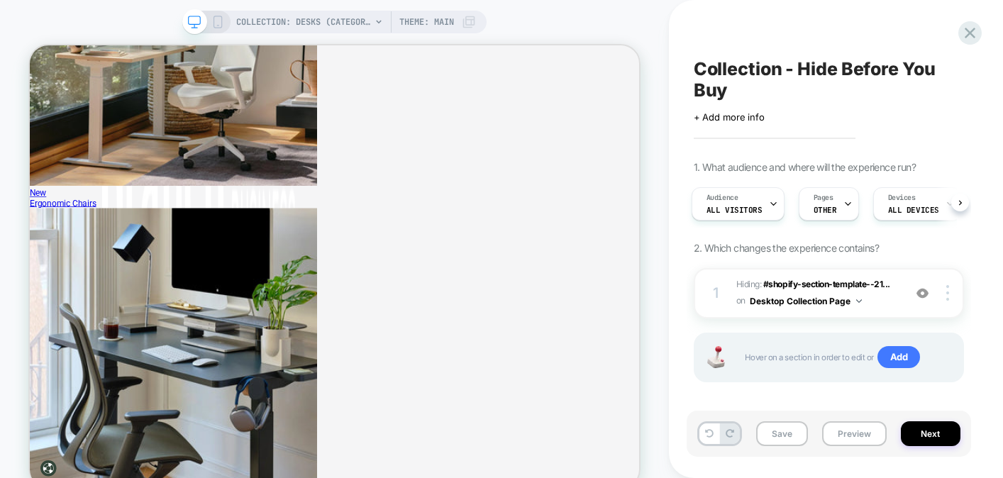
scroll to position [2956, 0]
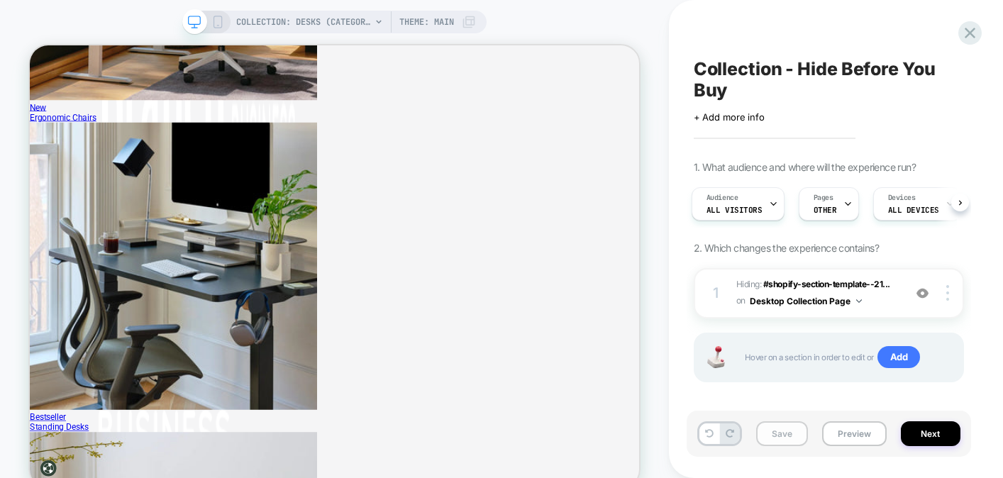
click at [778, 435] on button "Save" at bounding box center [782, 434] width 52 height 25
click at [854, 304] on button "Desktop Collection Page" at bounding box center [806, 301] width 112 height 18
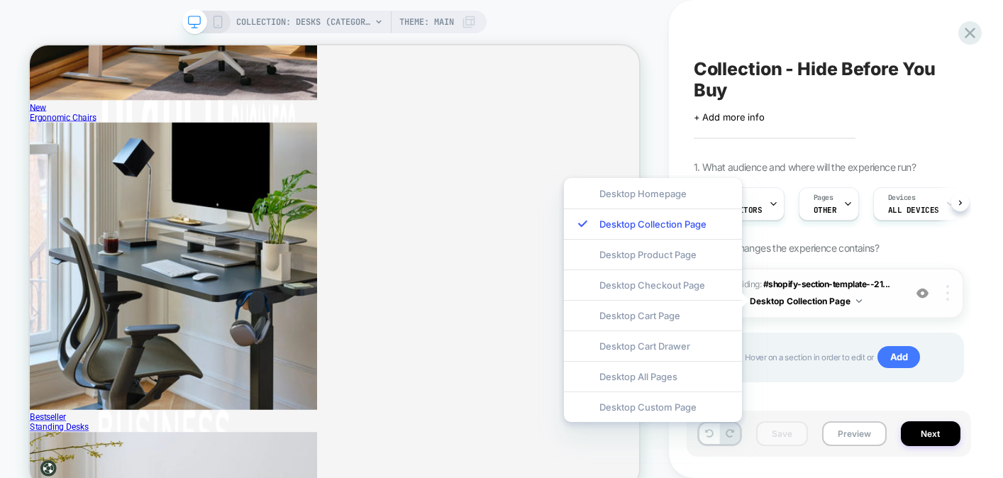
click at [950, 294] on div at bounding box center [950, 293] width 27 height 16
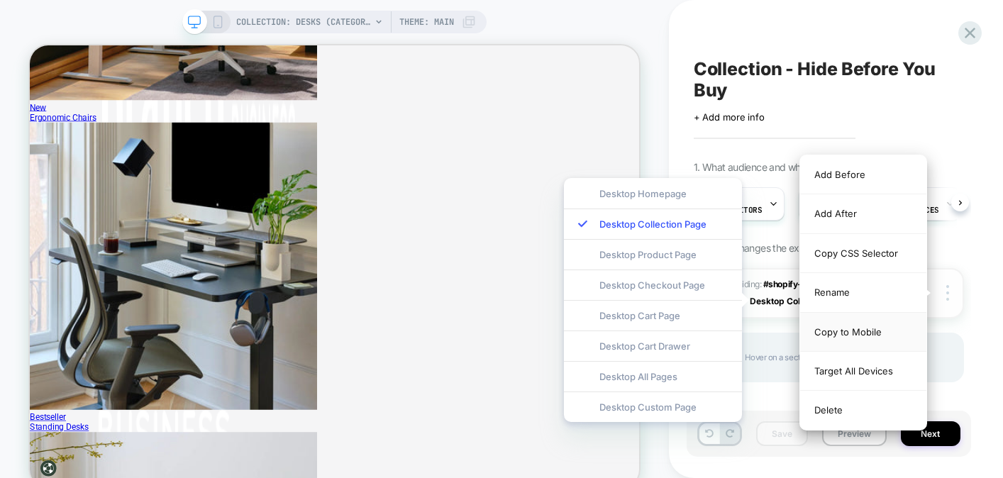
click at [862, 329] on div "Copy to Mobile" at bounding box center [863, 332] width 126 height 39
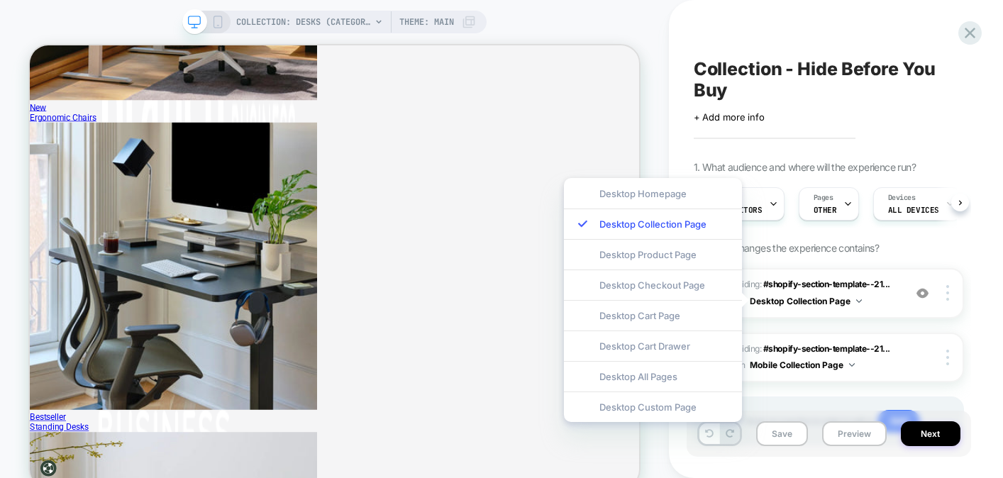
click at [220, 23] on rect at bounding box center [218, 21] width 8 height 11
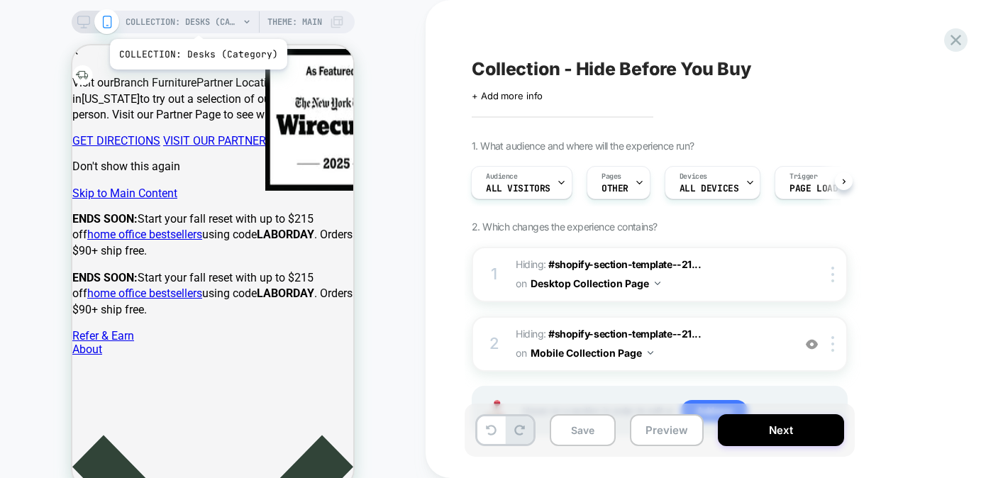
click at [197, 21] on span "COLLECTION: Desks (Category)" at bounding box center [183, 22] width 114 height 23
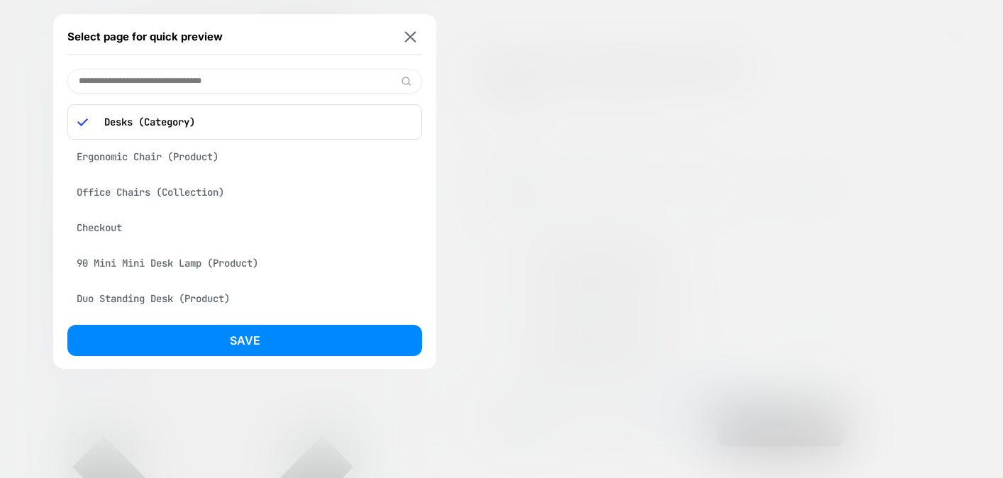
click at [153, 192] on div "Office Chairs (Collection)" at bounding box center [244, 192] width 355 height 27
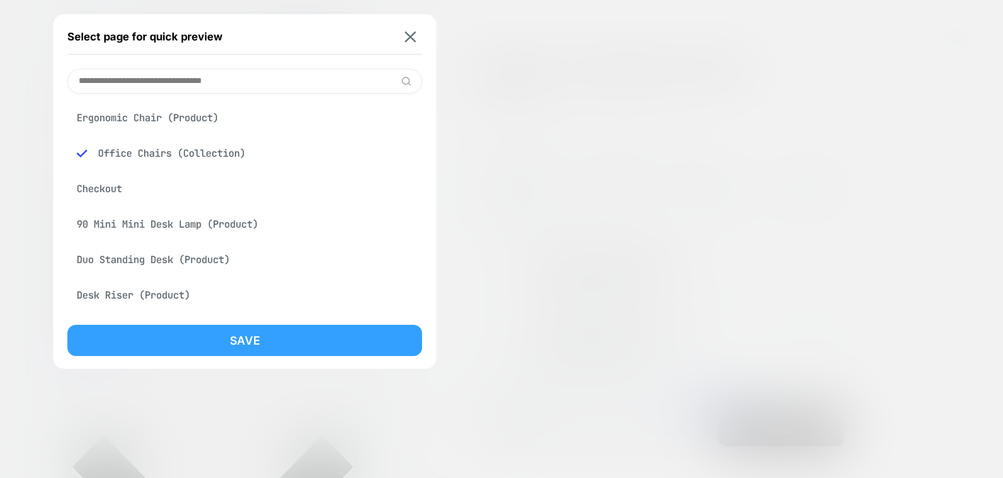
click at [189, 335] on button "Save" at bounding box center [244, 340] width 355 height 31
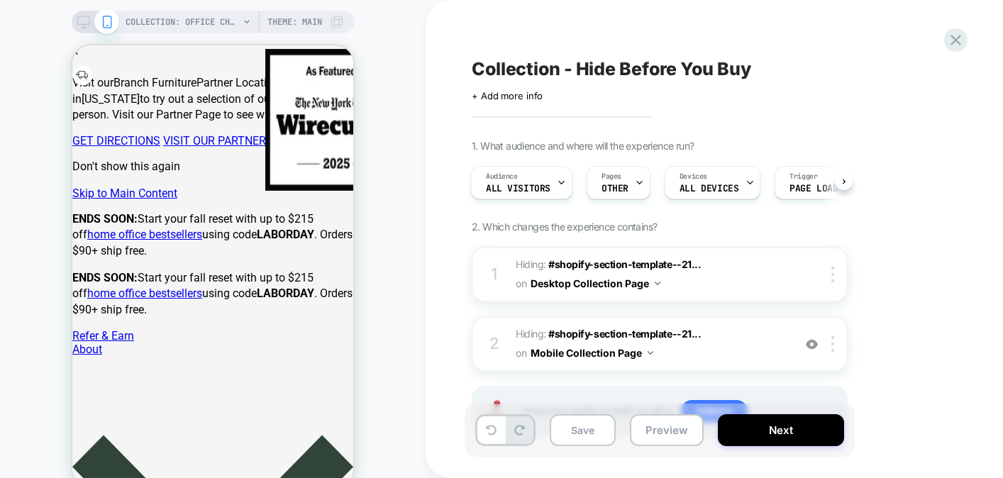
scroll to position [0, 1]
click at [572, 429] on button "Save" at bounding box center [583, 430] width 66 height 32
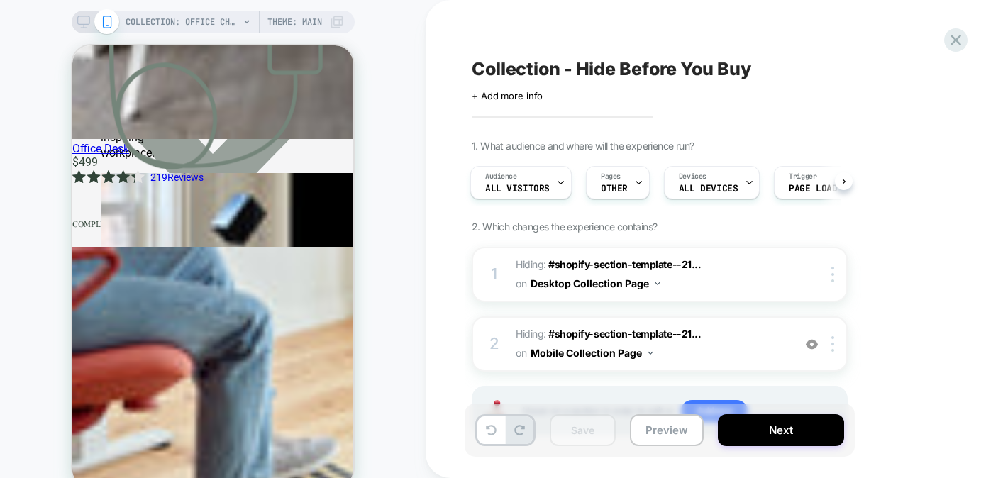
scroll to position [0, 0]
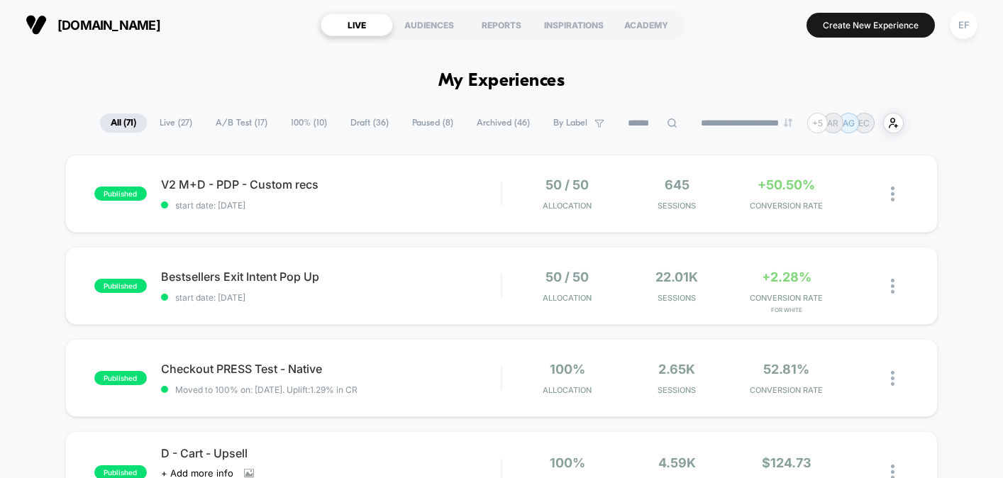
click at [309, 124] on span "100% ( 10 )" at bounding box center [308, 123] width 57 height 19
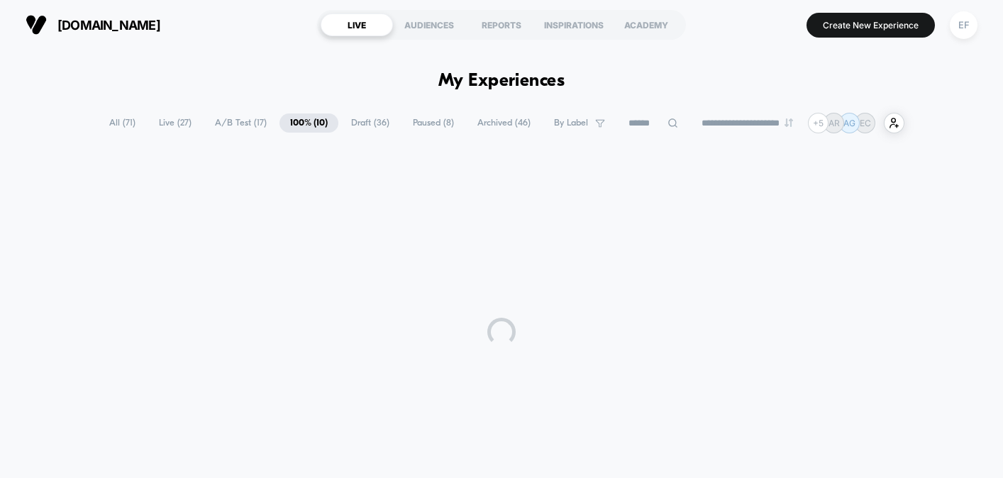
click at [229, 125] on span "A/B Test ( 17 )" at bounding box center [240, 123] width 73 height 19
click at [295, 120] on span "100% ( 10 )" at bounding box center [308, 123] width 57 height 19
click at [358, 119] on span "Draft ( 36 )" at bounding box center [371, 123] width 60 height 19
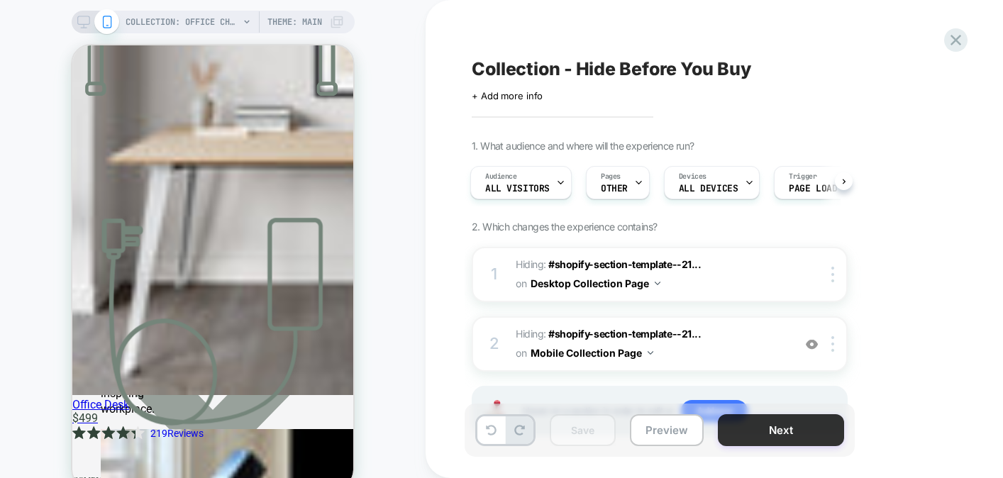
click at [768, 431] on button "Next" at bounding box center [781, 430] width 126 height 32
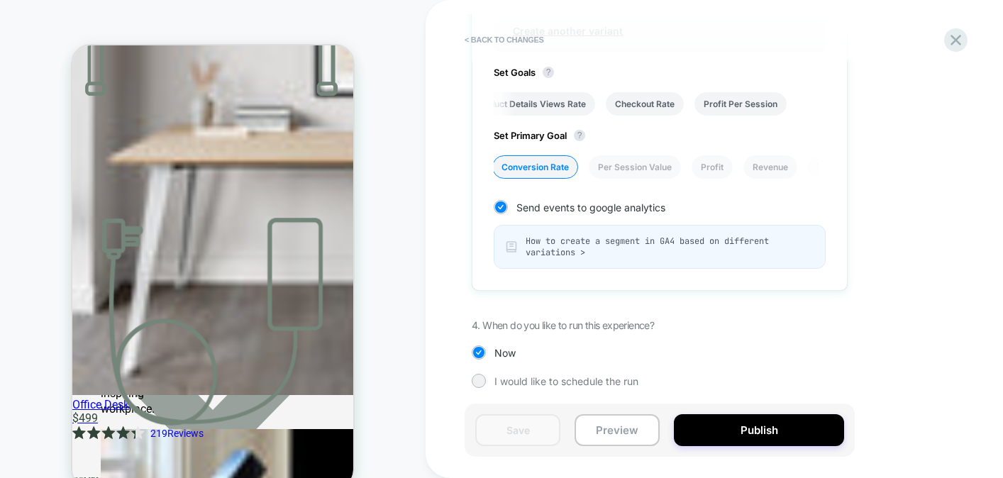
scroll to position [598, 0]
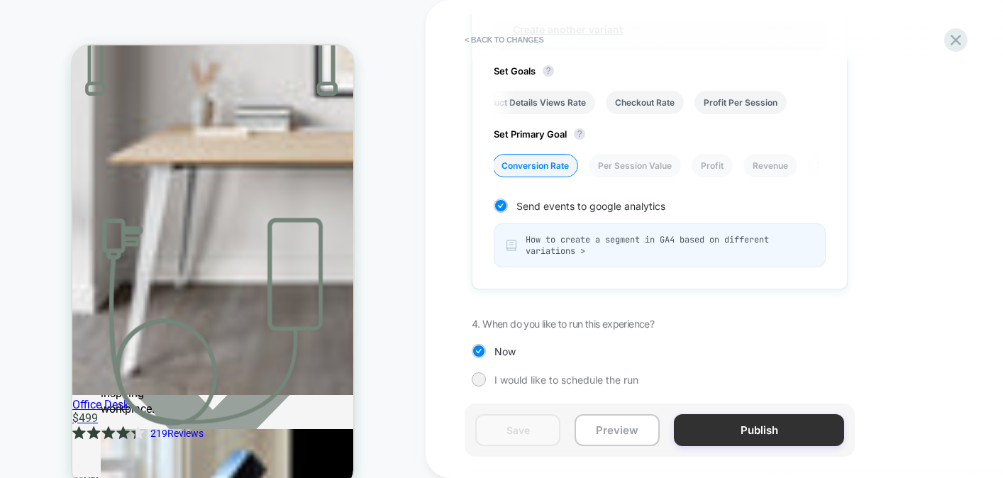
click at [727, 442] on button "Publish" at bounding box center [759, 430] width 170 height 32
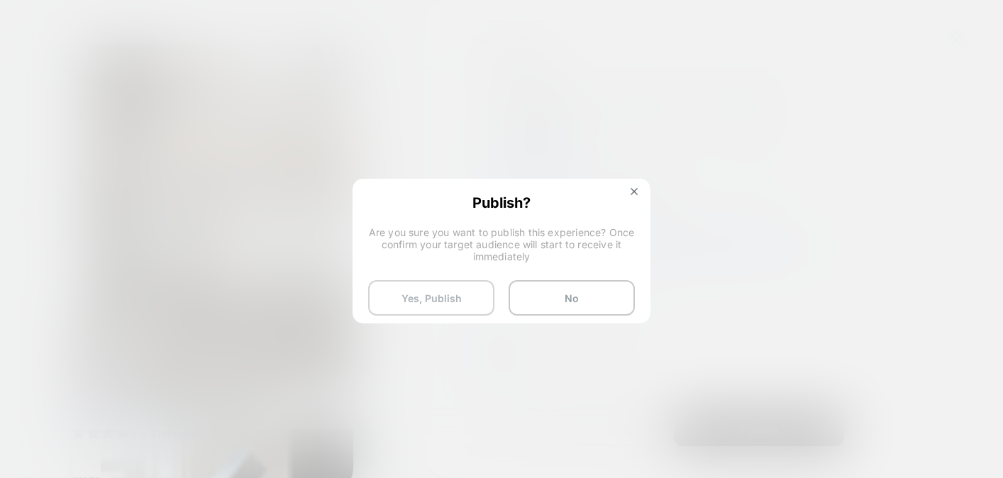
click at [444, 287] on button "Yes, Publish" at bounding box center [431, 297] width 126 height 35
